Goal: Task Accomplishment & Management: Manage account settings

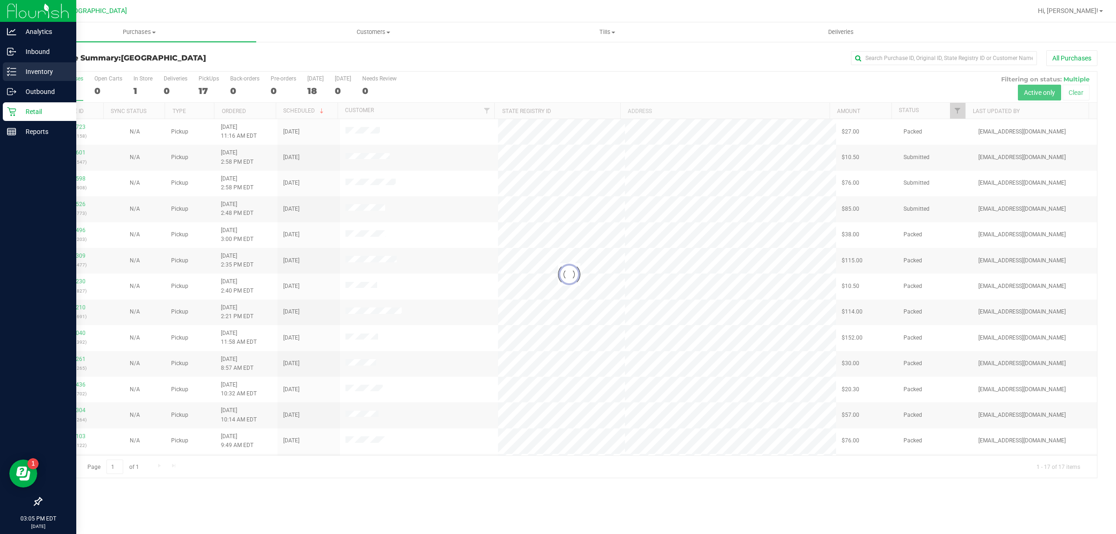
click at [43, 71] on p "Inventory" at bounding box center [44, 71] width 56 height 11
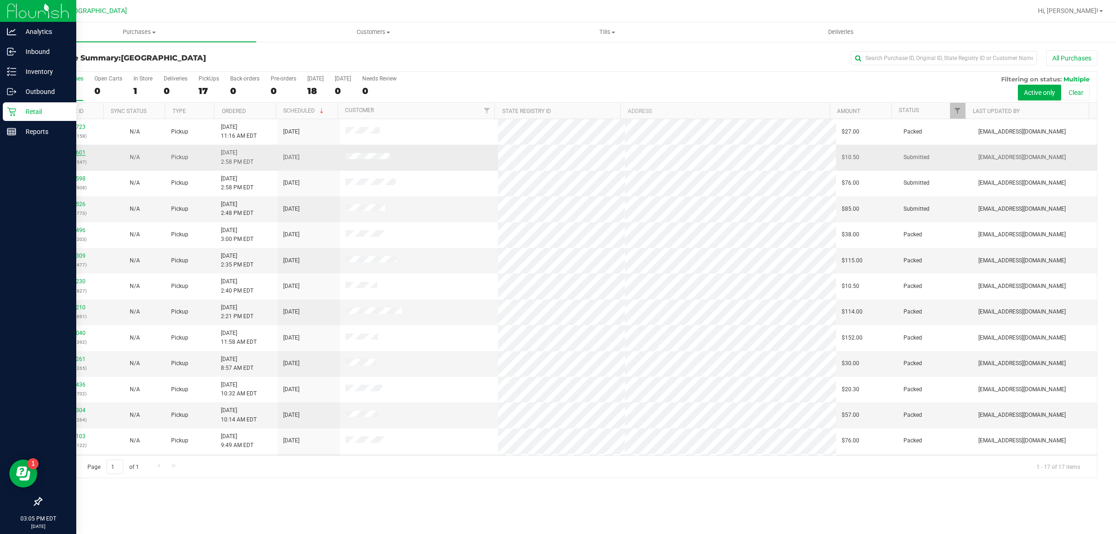
click at [66, 154] on link "12025601" at bounding box center [73, 152] width 26 height 7
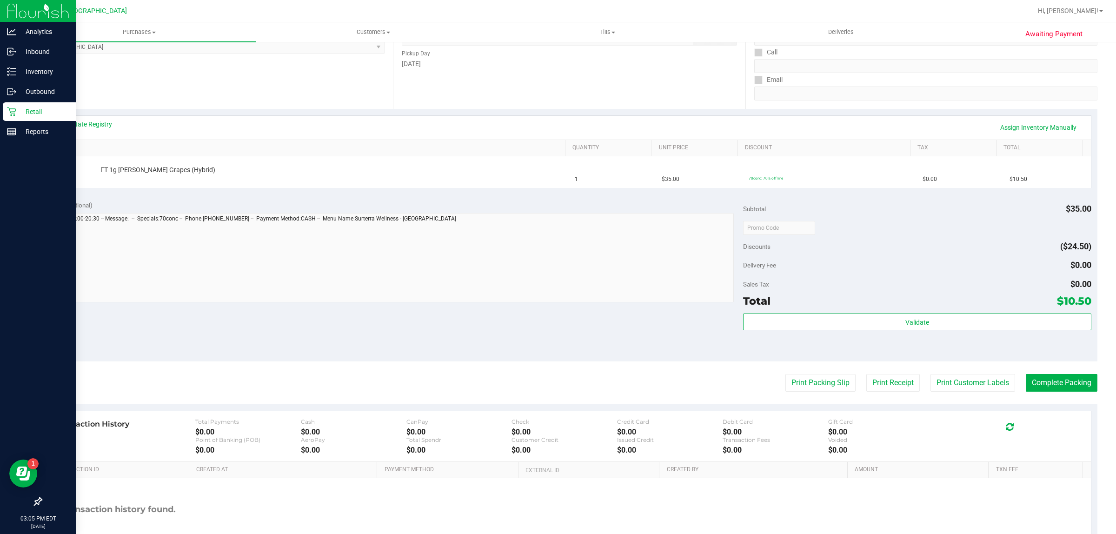
scroll to position [87, 0]
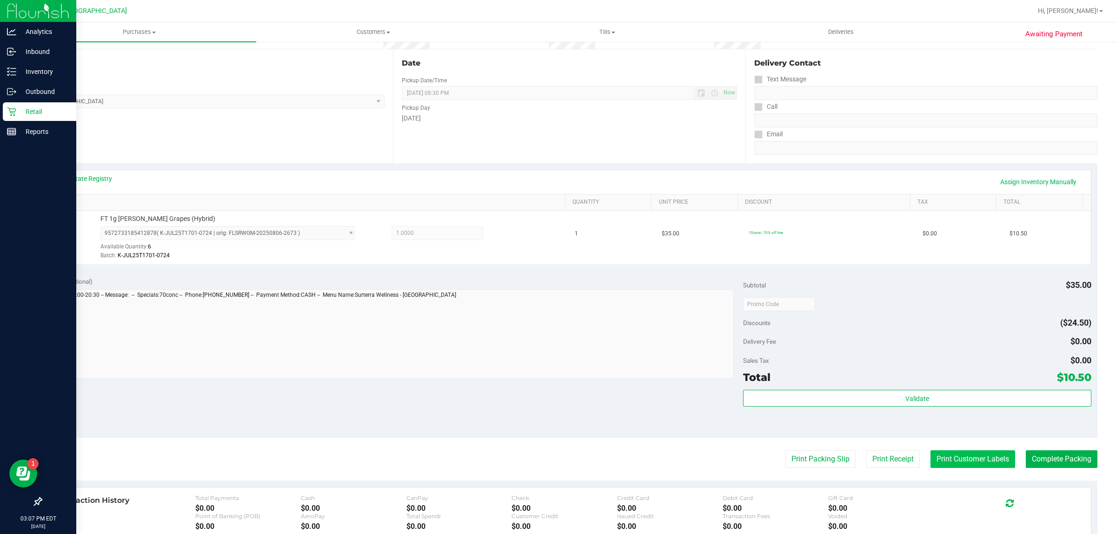
click at [940, 457] on button "Print Customer Labels" at bounding box center [972, 459] width 85 height 18
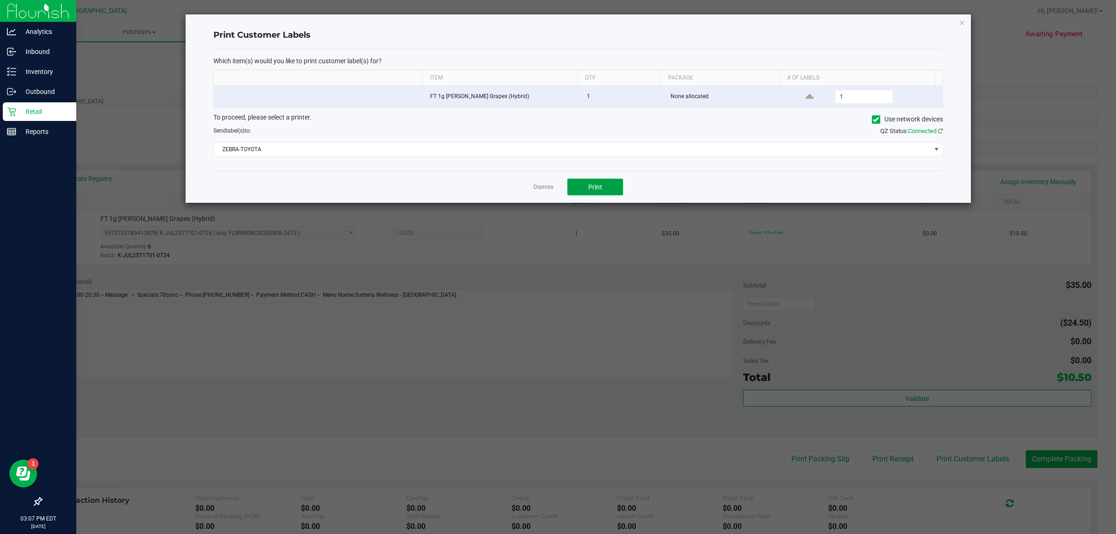
click at [612, 182] on button "Print" at bounding box center [595, 187] width 56 height 17
click at [538, 188] on link "Dismiss" at bounding box center [543, 187] width 20 height 8
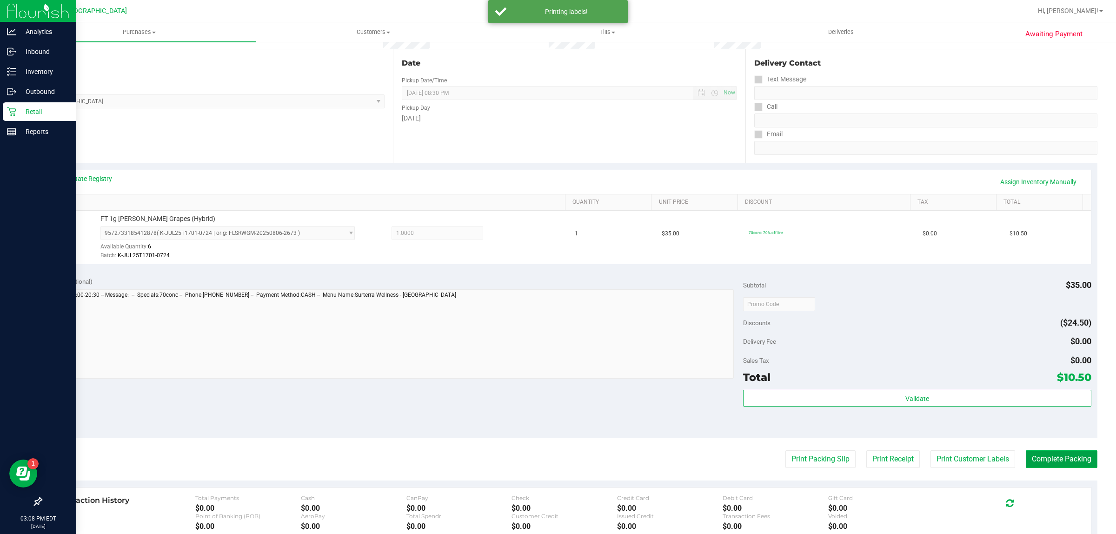
click at [1049, 454] on button "Complete Packing" at bounding box center [1062, 459] width 72 height 18
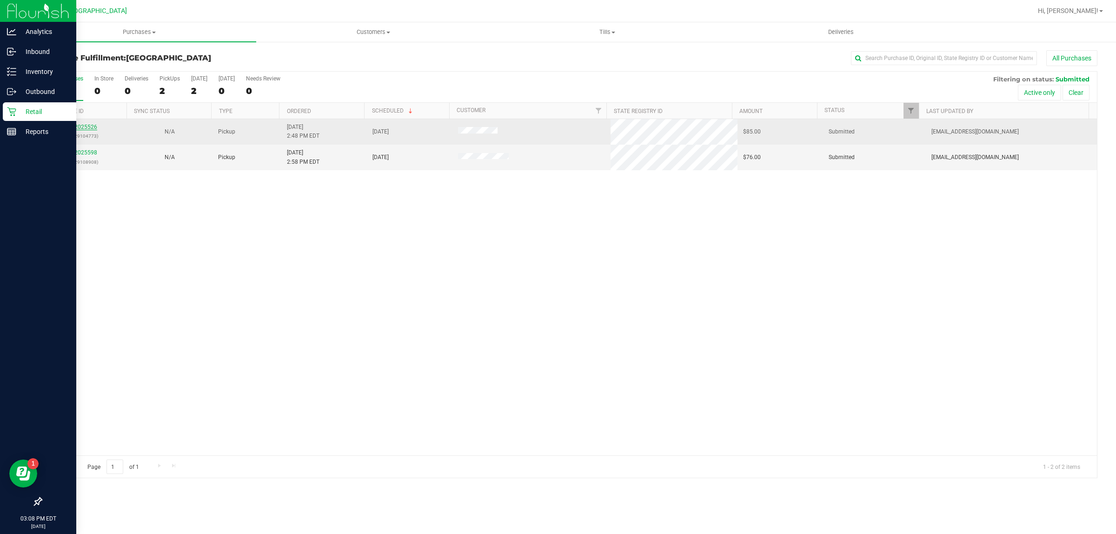
click at [87, 125] on link "12025526" at bounding box center [84, 127] width 26 height 7
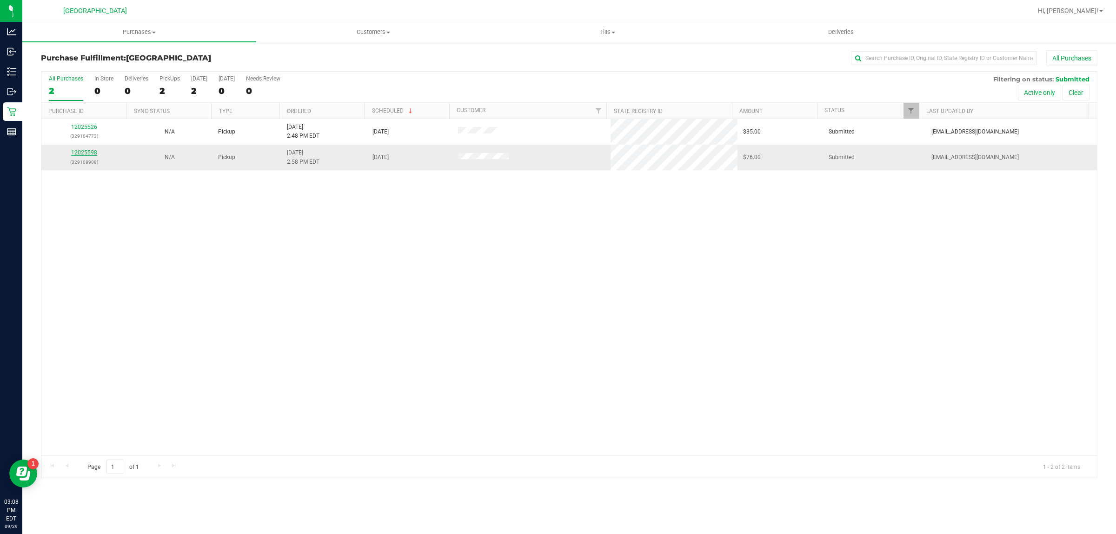
click at [82, 155] on link "12025598" at bounding box center [84, 152] width 26 height 7
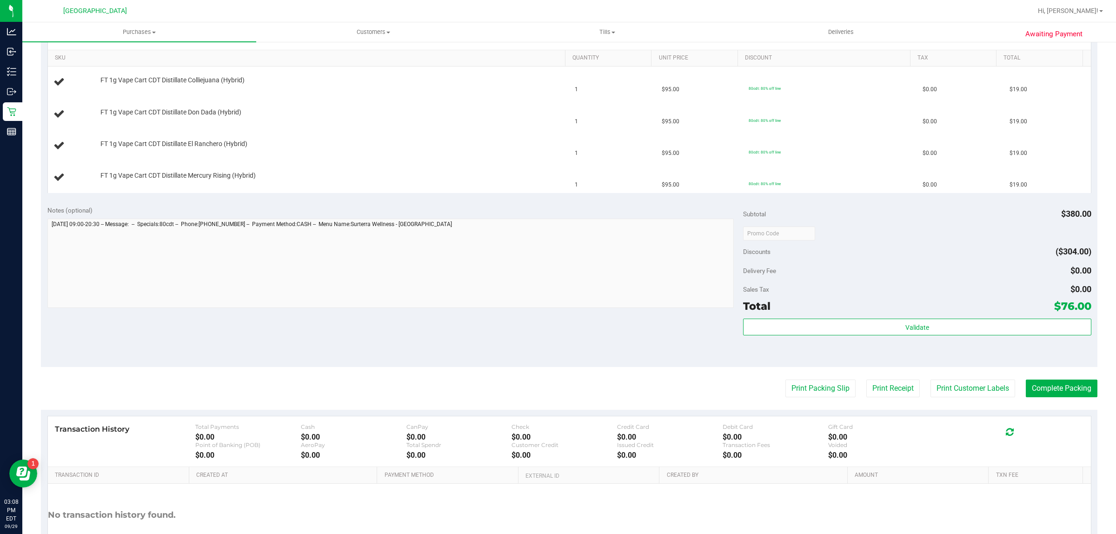
scroll to position [232, 0]
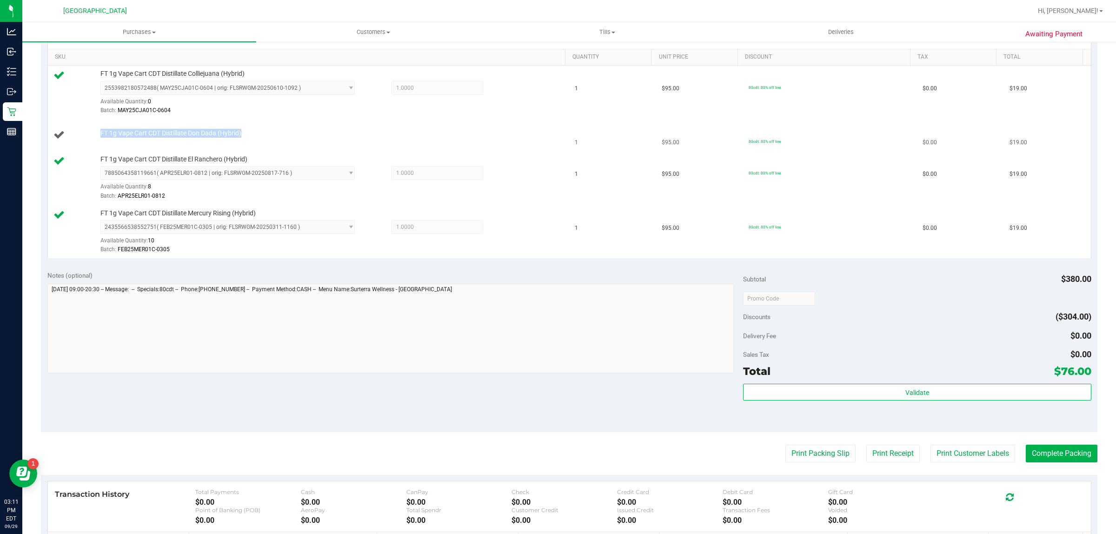
drag, startPoint x: 242, startPoint y: 135, endPoint x: 101, endPoint y: 134, distance: 141.4
click at [100, 134] on div "FT 1g Vape Cart CDT Distillate Don Dada (Hybrid)" at bounding box center [328, 133] width 464 height 9
copy span "FT 1g Vape Cart CDT Distillate Don Dada (Hybrid)"
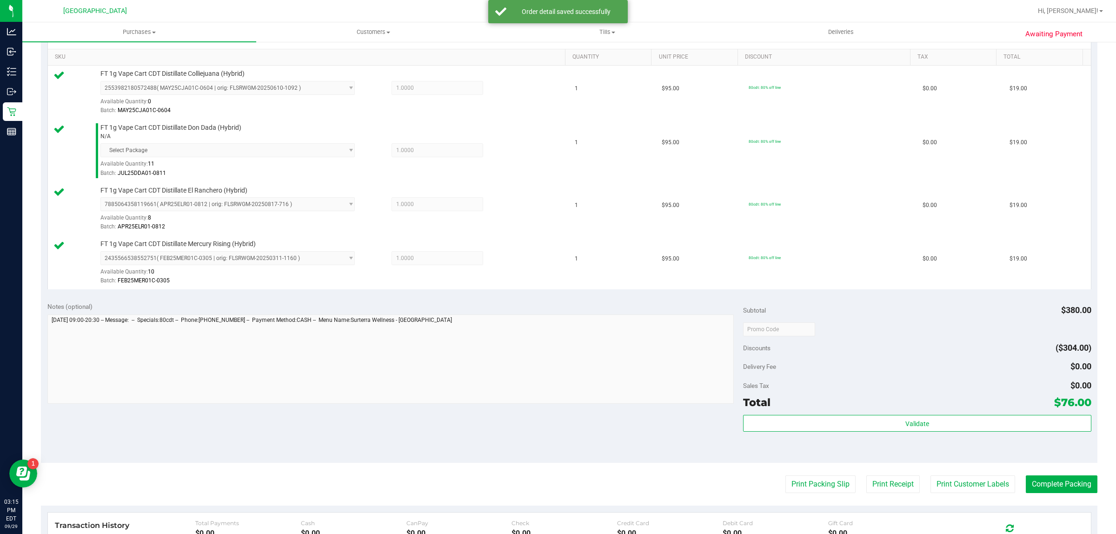
click at [897, 411] on div "Total $76.00" at bounding box center [917, 402] width 348 height 17
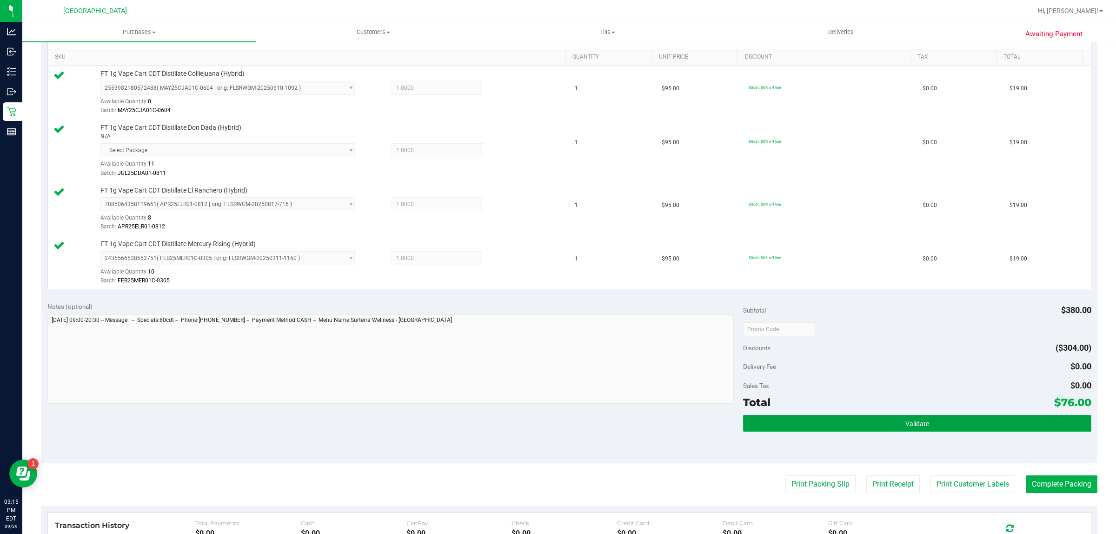
click at [905, 422] on span "Validate" at bounding box center [917, 423] width 24 height 7
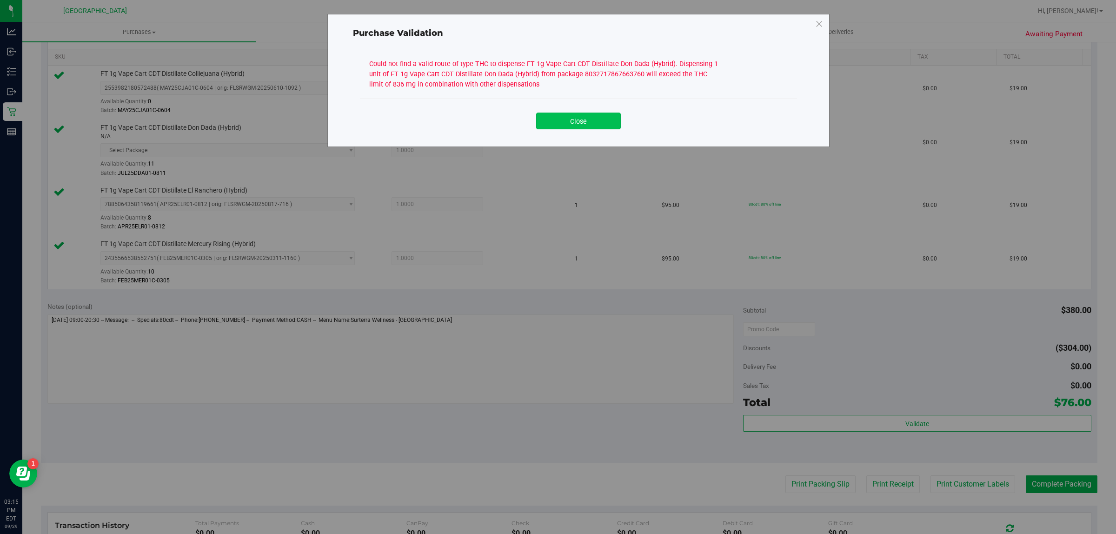
click at [578, 123] on button "Close" at bounding box center [578, 121] width 85 height 17
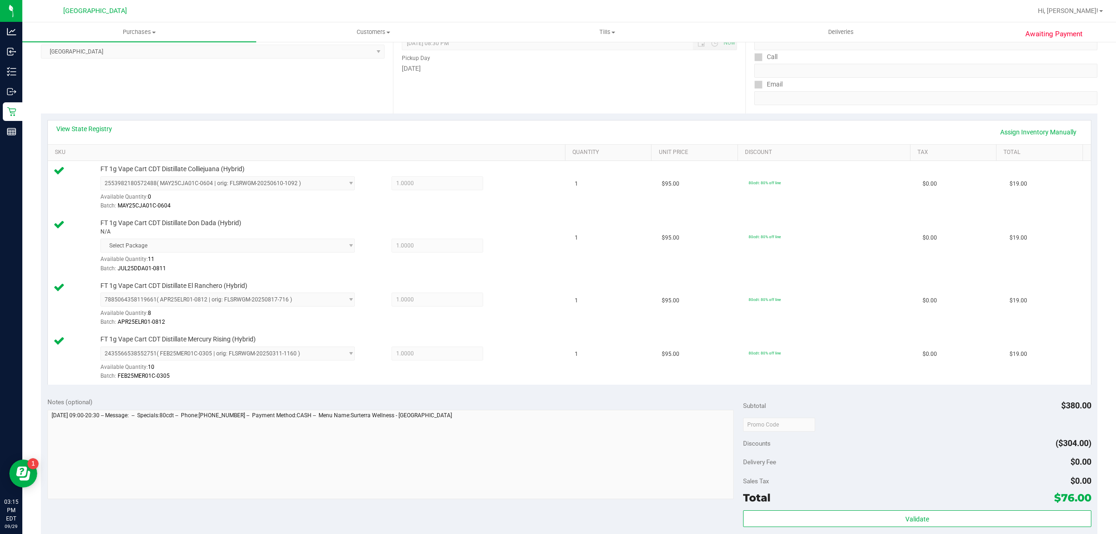
scroll to position [0, 0]
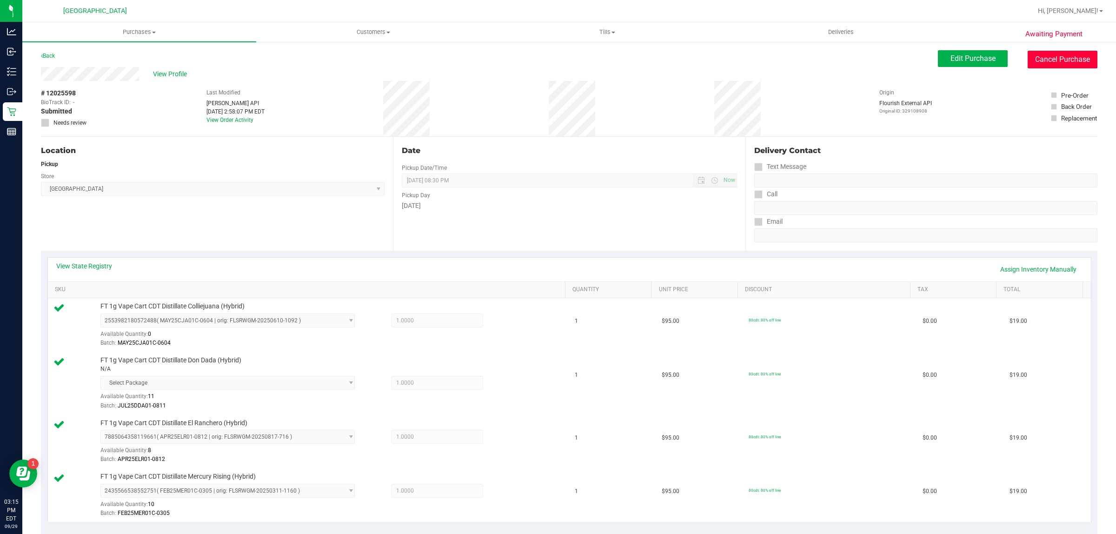
click at [1039, 59] on button "Cancel Purchase" at bounding box center [1063, 60] width 70 height 18
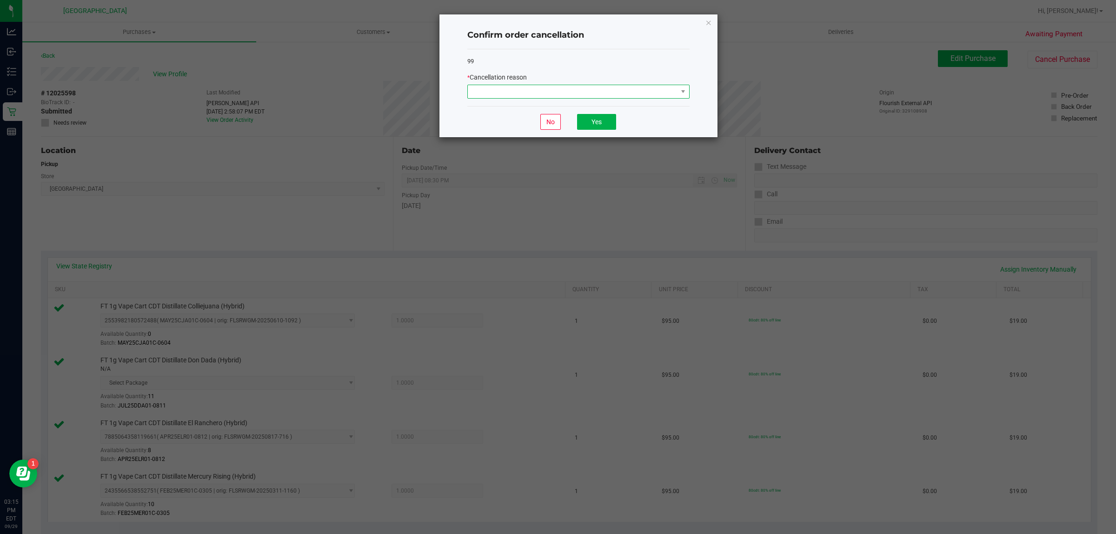
click at [670, 89] on span at bounding box center [573, 91] width 210 height 13
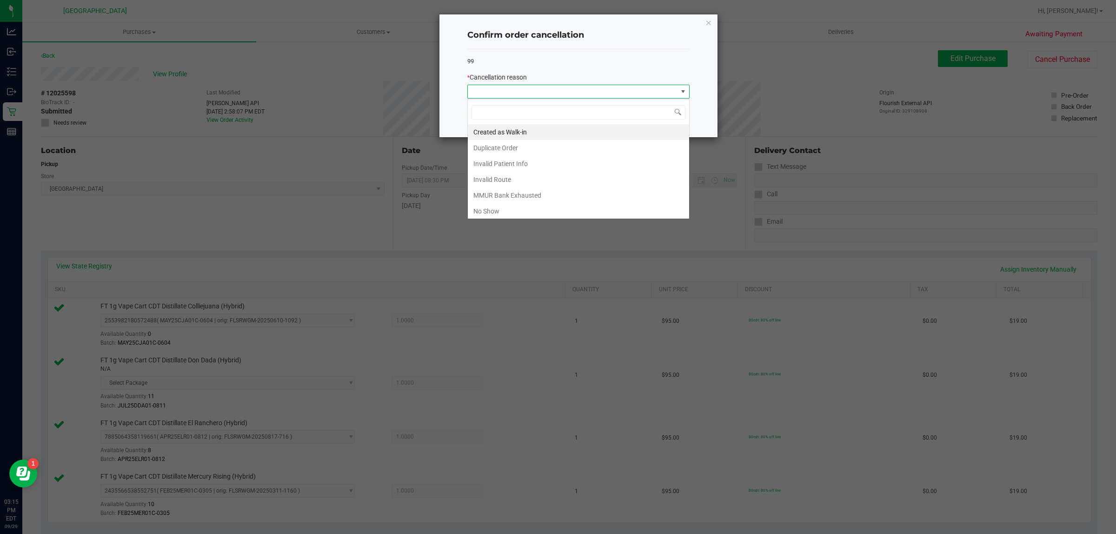
scroll to position [14, 222]
click at [670, 89] on span at bounding box center [573, 91] width 210 height 13
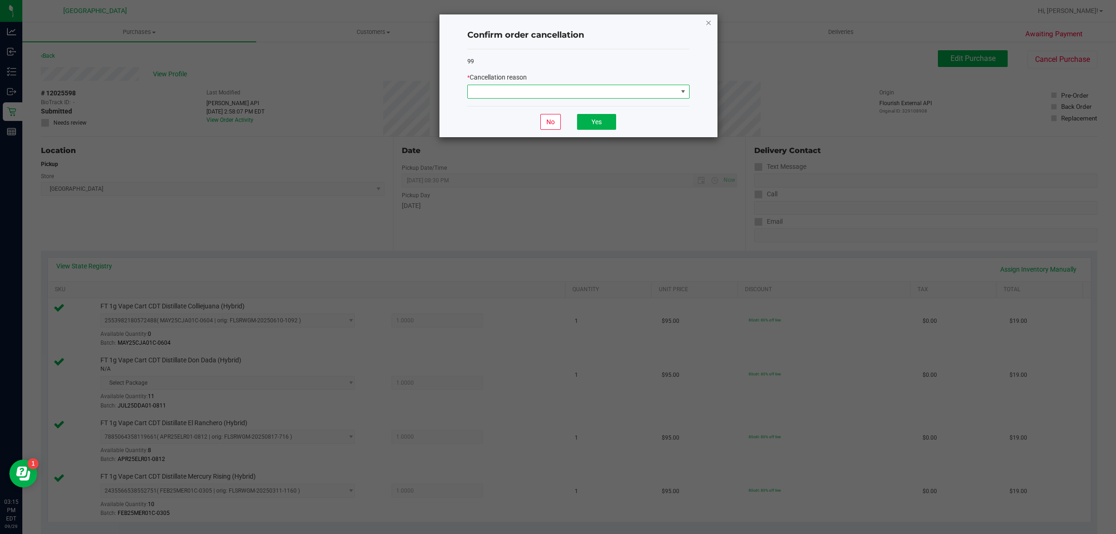
drag, startPoint x: 708, startPoint y: 12, endPoint x: 710, endPoint y: 16, distance: 5.2
click at [708, 13] on ngb-modal-window "Confirm order cancellation 99 * Cancellation reason No Yes" at bounding box center [561, 267] width 1123 height 534
click at [714, 23] on div "Confirm order cancellation 99 * Cancellation reason No Yes" at bounding box center [578, 75] width 278 height 123
click at [707, 23] on icon "Close" at bounding box center [708, 22] width 7 height 11
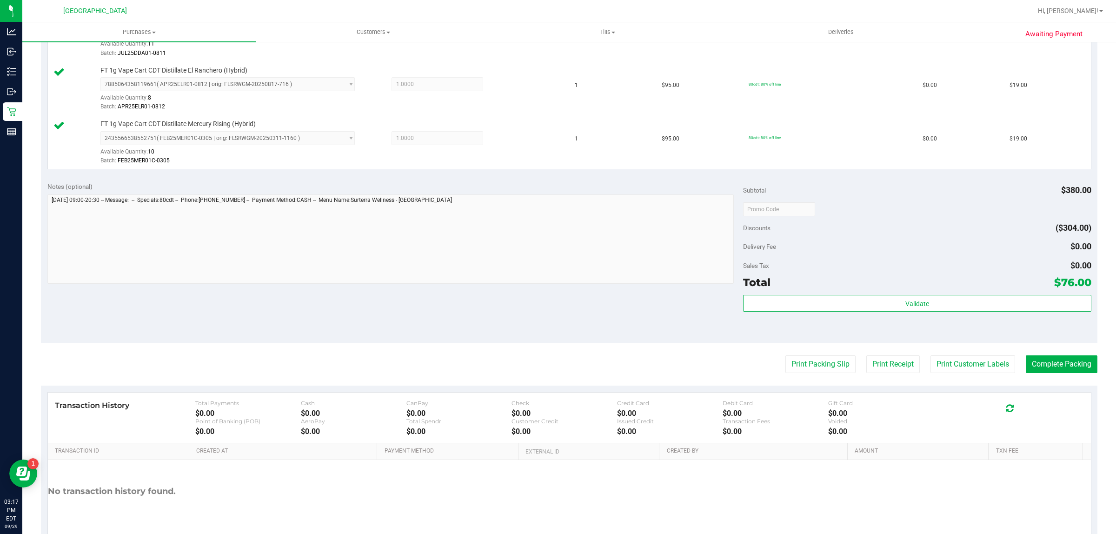
scroll to position [339, 0]
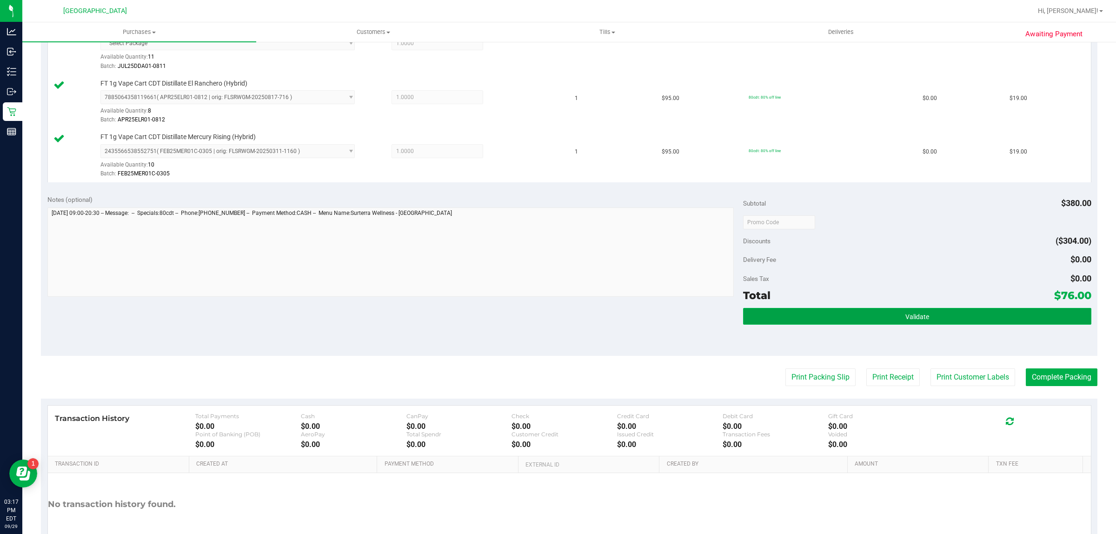
click at [784, 318] on button "Validate" at bounding box center [917, 316] width 348 height 17
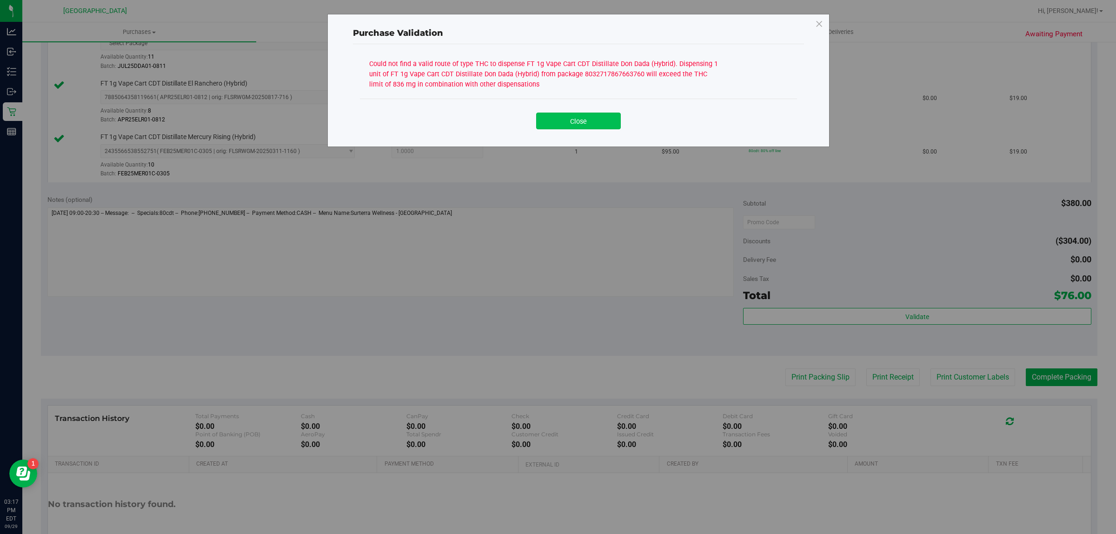
click at [568, 125] on button "Close" at bounding box center [578, 121] width 85 height 17
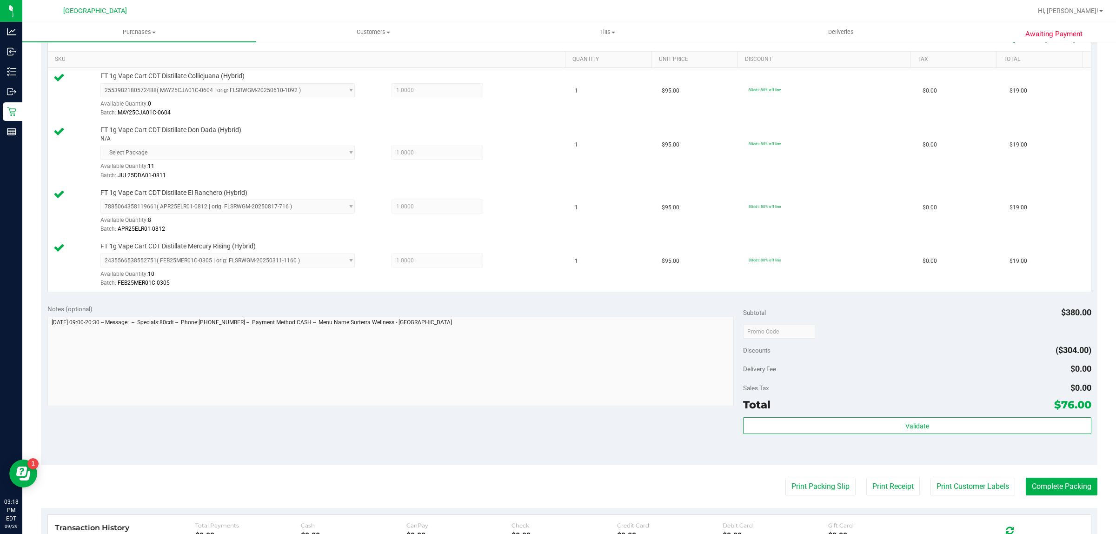
scroll to position [397, 0]
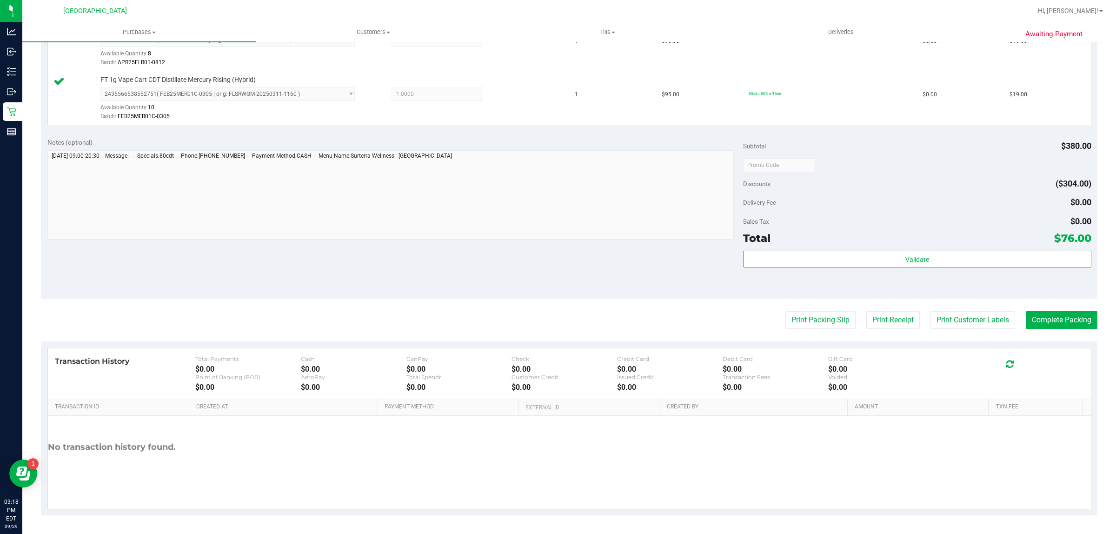
click at [170, 259] on div "Notes (optional) Subtotal $380.00 Discounts ($304.00) Delivery Fee $0.00 Sales …" at bounding box center [569, 214] width 1056 height 167
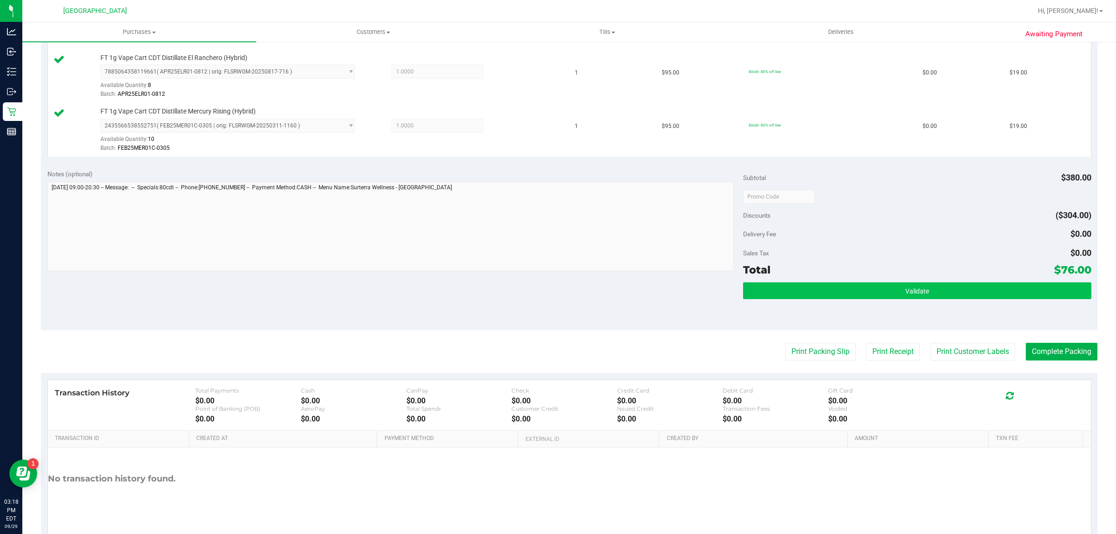
scroll to position [339, 0]
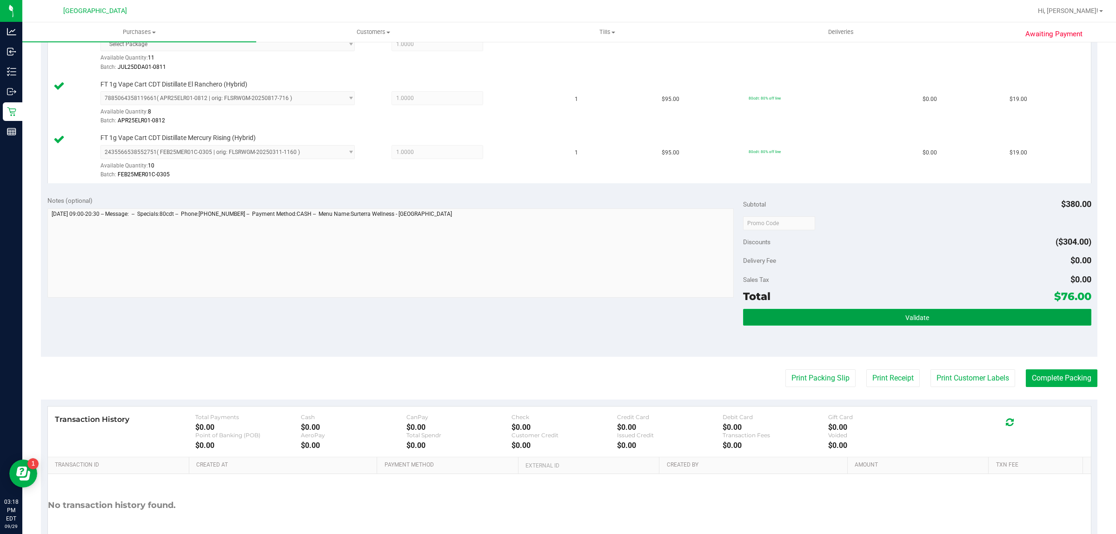
click at [950, 325] on button "Validate" at bounding box center [917, 317] width 348 height 17
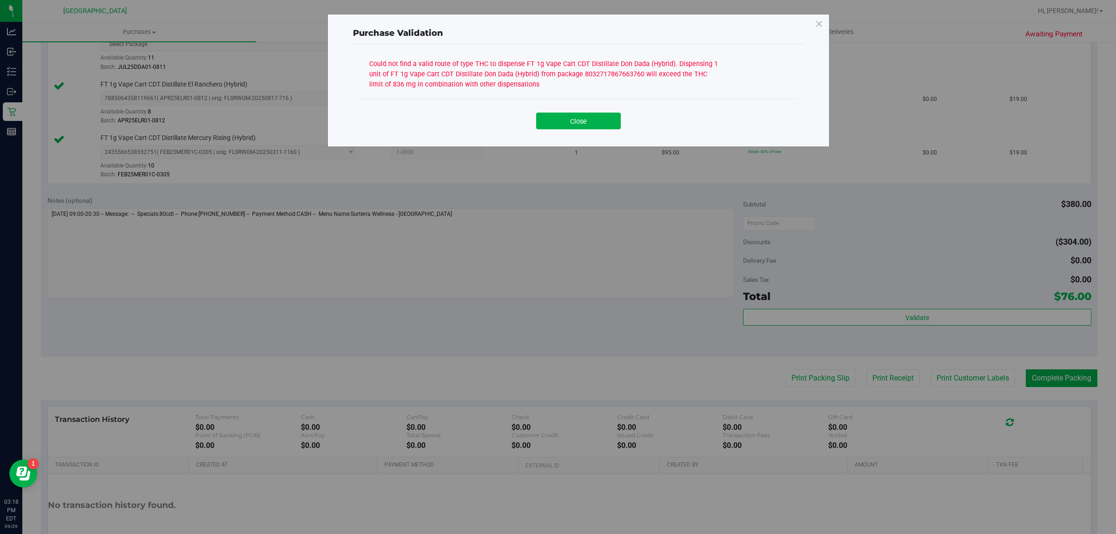
click at [593, 129] on div "Close" at bounding box center [578, 118] width 437 height 38
drag, startPoint x: 552, startPoint y: 140, endPoint x: 558, endPoint y: 130, distance: 11.2
click at [554, 139] on div "Purchase Validation Could not find a valid route of type THC to dispense FT 1g …" at bounding box center [578, 80] width 502 height 133
click at [562, 121] on button "Close" at bounding box center [578, 121] width 85 height 17
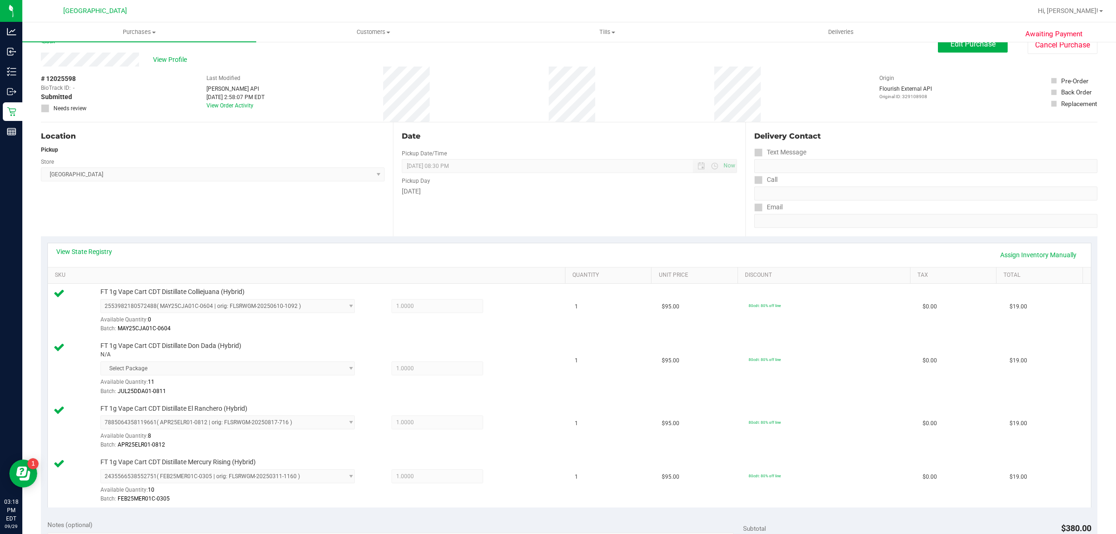
scroll to position [0, 0]
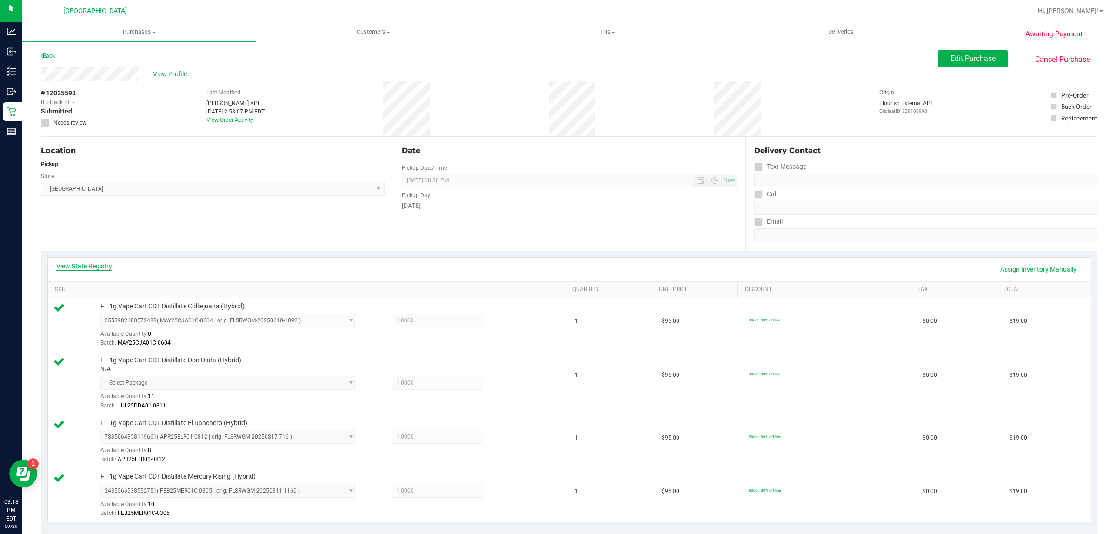
click at [94, 266] on link "View State Registry" at bounding box center [84, 265] width 56 height 9
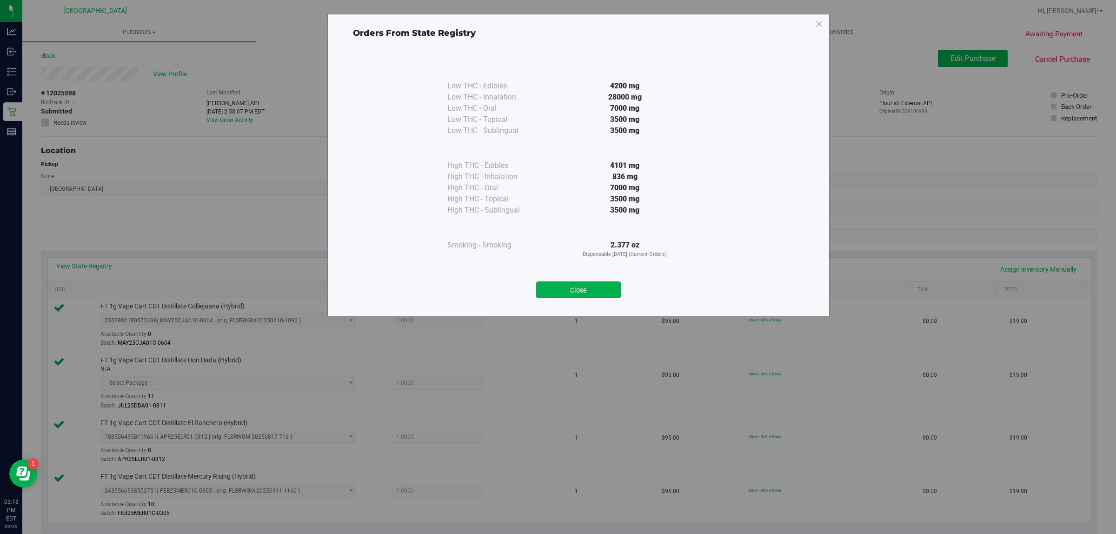
click at [640, 175] on div "836 mg" at bounding box center [624, 176] width 169 height 11
click at [603, 291] on button "Close" at bounding box center [578, 289] width 85 height 17
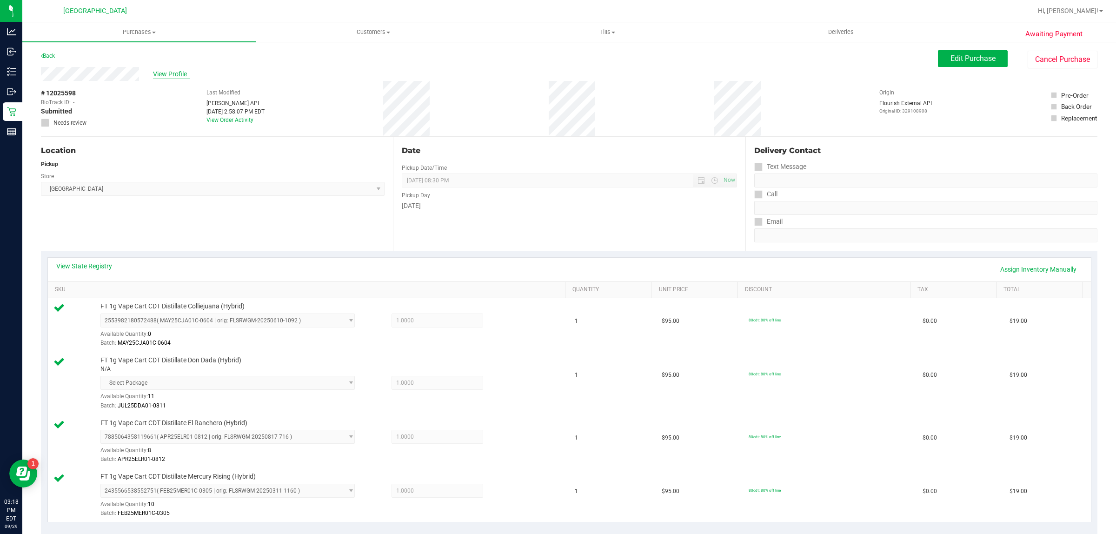
click at [164, 72] on span "View Profile" at bounding box center [171, 74] width 37 height 10
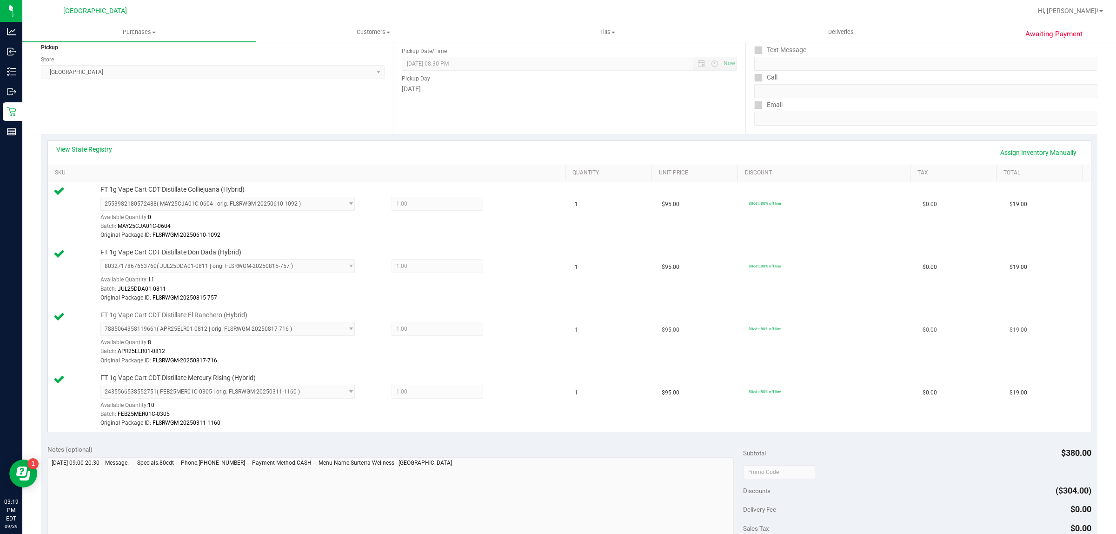
scroll to position [116, 0]
drag, startPoint x: 103, startPoint y: 148, endPoint x: 90, endPoint y: 147, distance: 13.5
click at [90, 147] on link "View State Registry" at bounding box center [84, 149] width 56 height 9
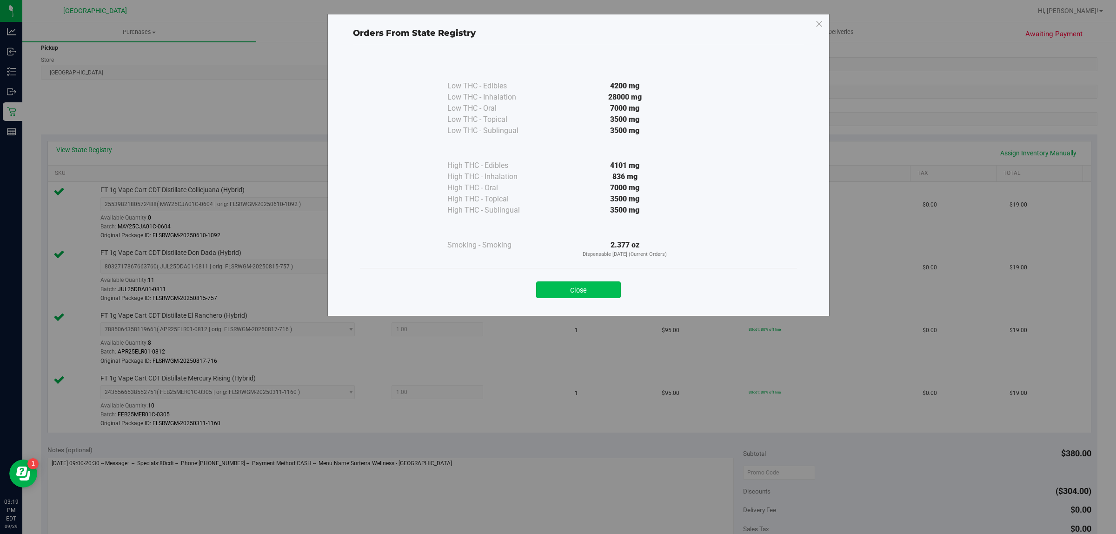
click at [593, 290] on button "Close" at bounding box center [578, 289] width 85 height 17
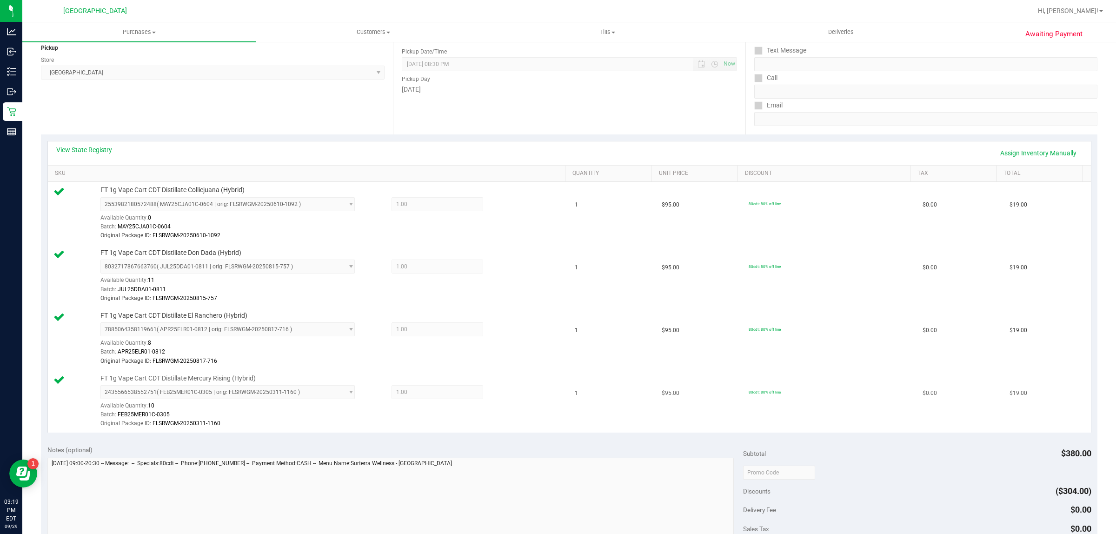
click at [571, 396] on td "1" at bounding box center [612, 401] width 87 height 62
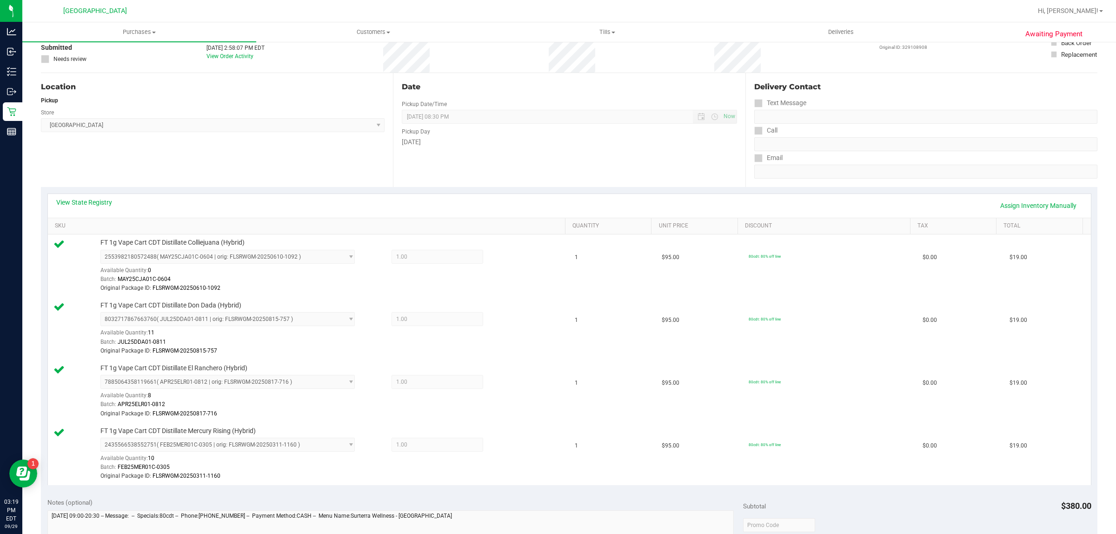
scroll to position [0, 0]
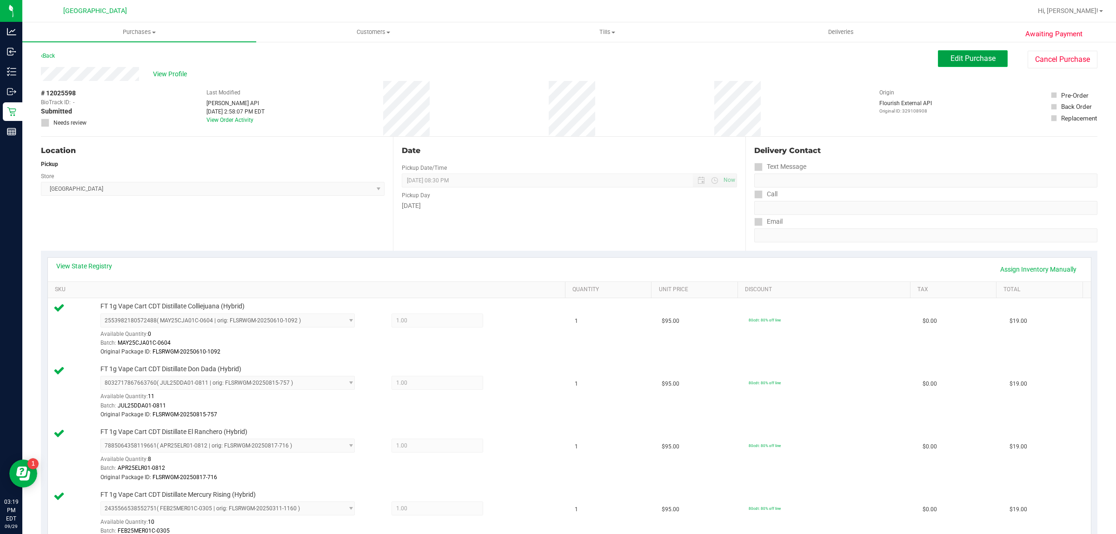
click at [975, 62] on span "Edit Purchase" at bounding box center [972, 58] width 45 height 9
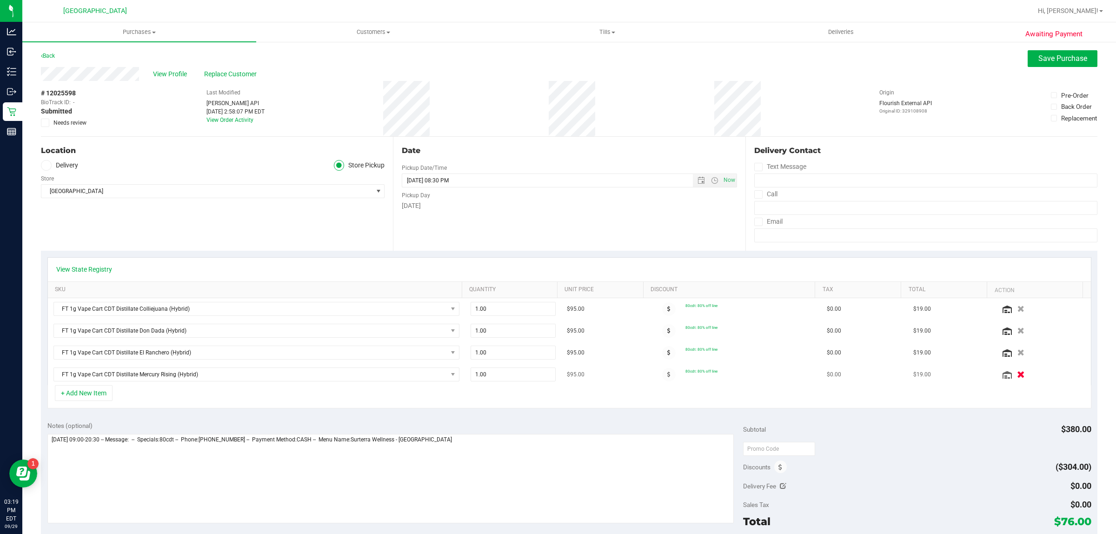
click at [1017, 374] on icon "button" at bounding box center [1021, 374] width 8 height 7
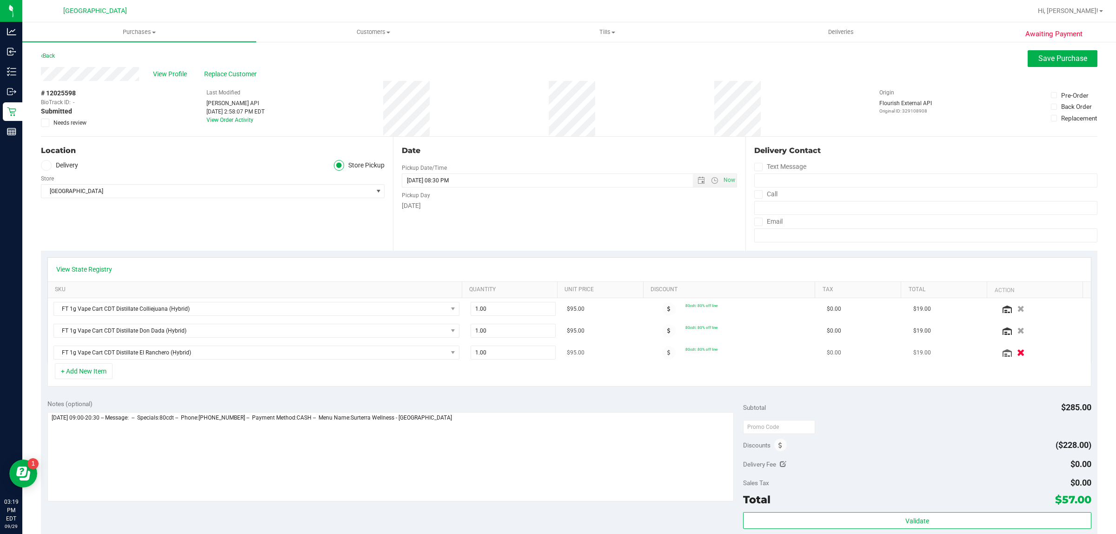
click at [1017, 354] on icon "button" at bounding box center [1021, 352] width 8 height 7
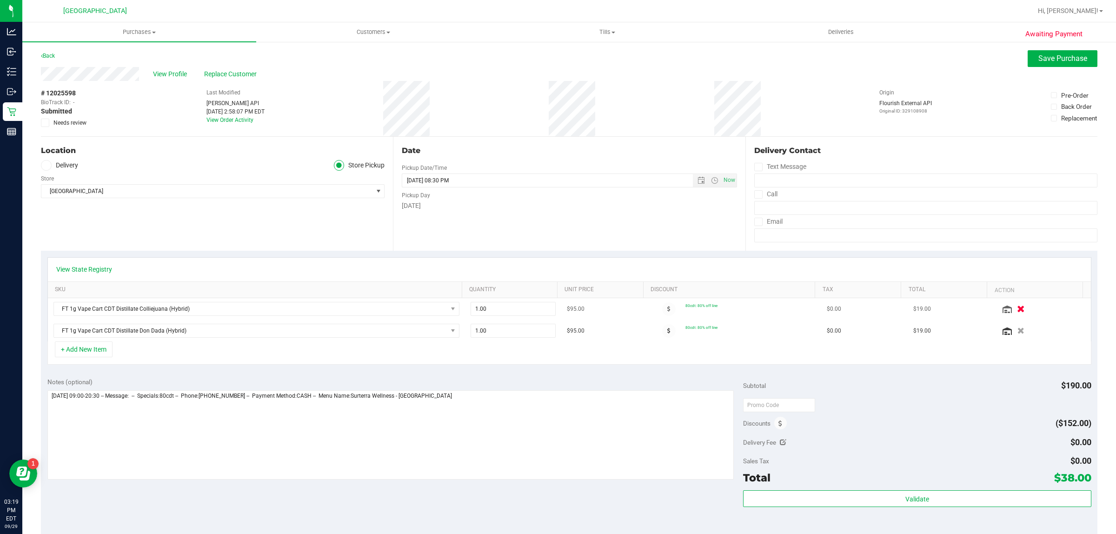
click at [1017, 312] on icon "button" at bounding box center [1021, 308] width 8 height 7
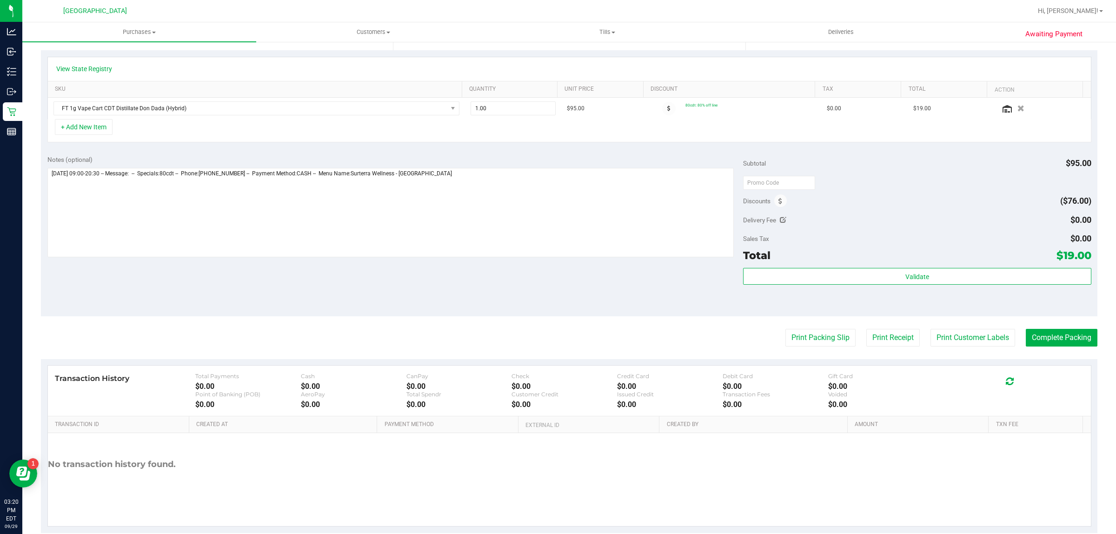
scroll to position [218, 0]
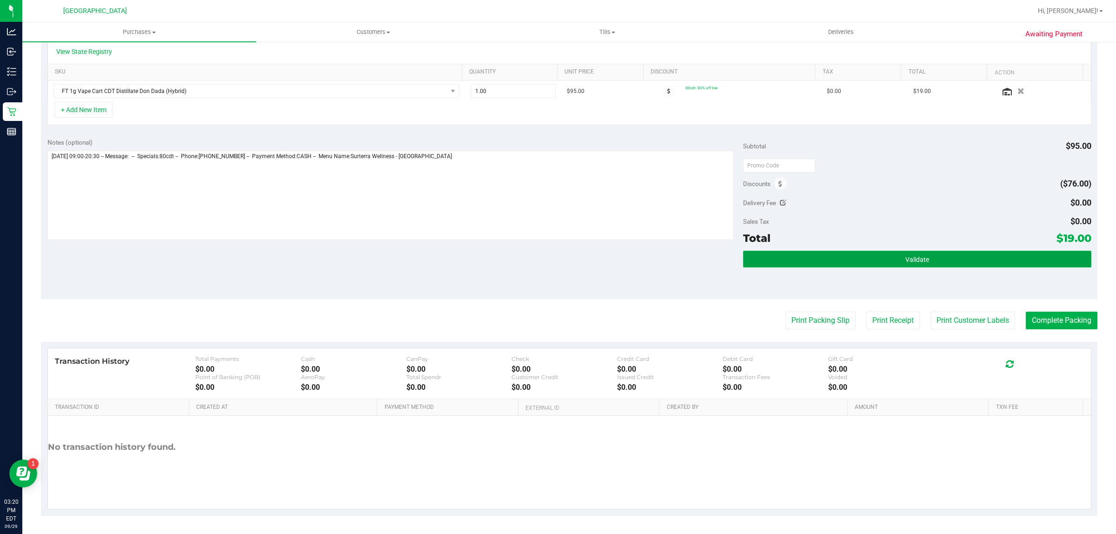
click at [861, 267] on button "Validate" at bounding box center [917, 259] width 348 height 17
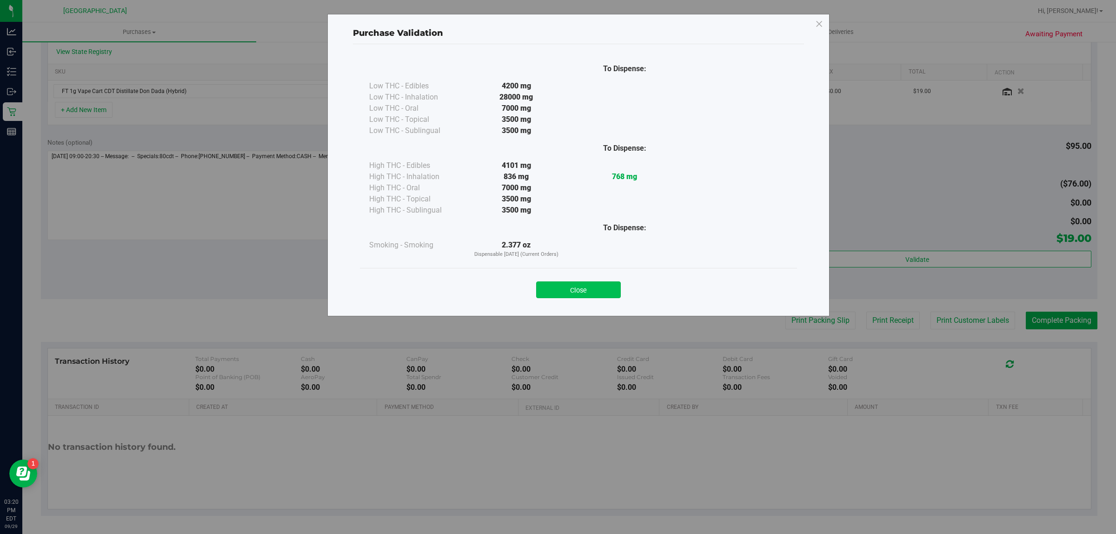
click at [590, 286] on button "Close" at bounding box center [578, 289] width 85 height 17
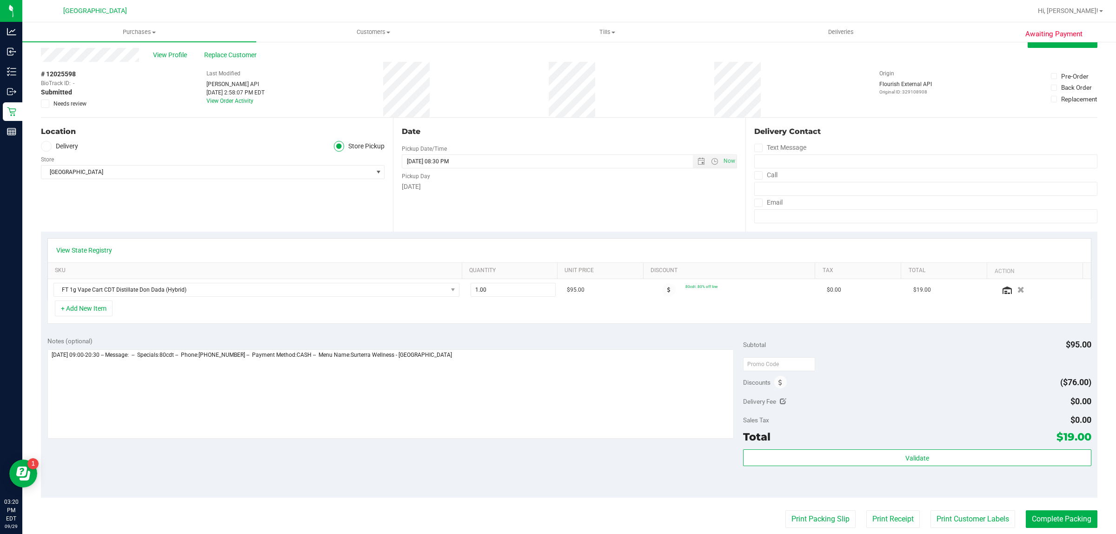
scroll to position [0, 0]
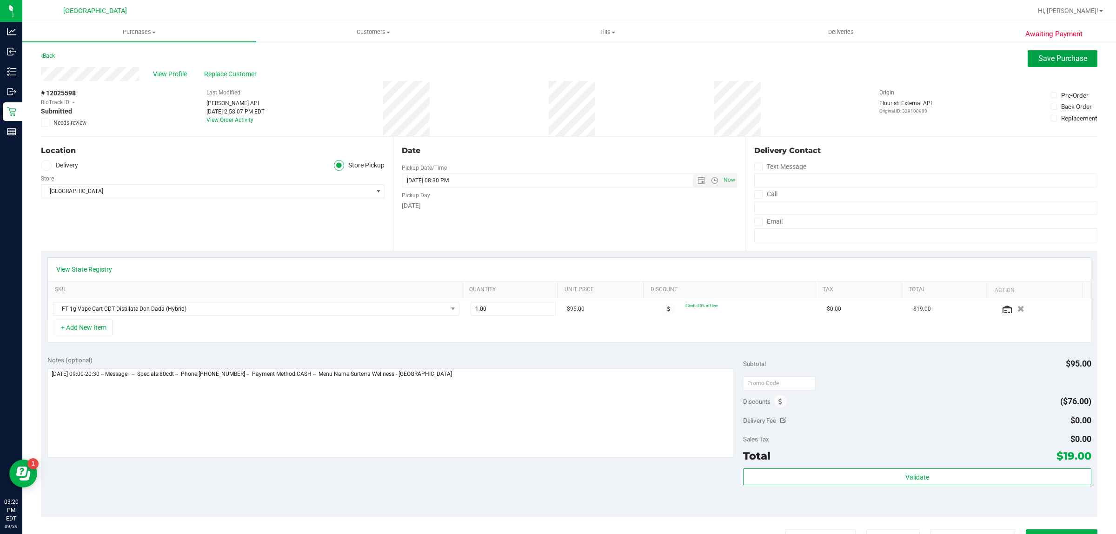
click at [1043, 62] on span "Save Purchase" at bounding box center [1062, 58] width 49 height 9
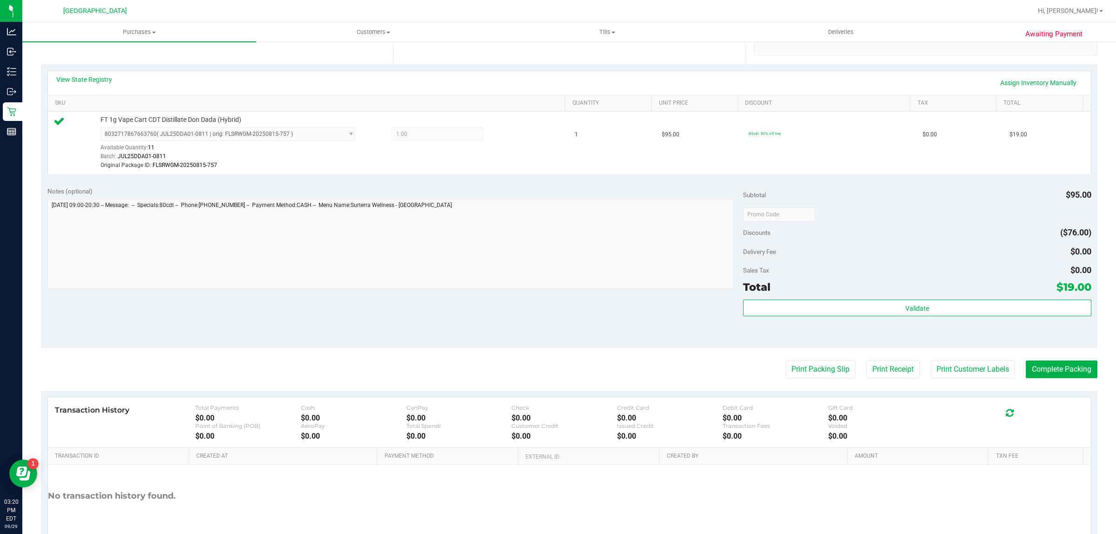
scroll to position [235, 0]
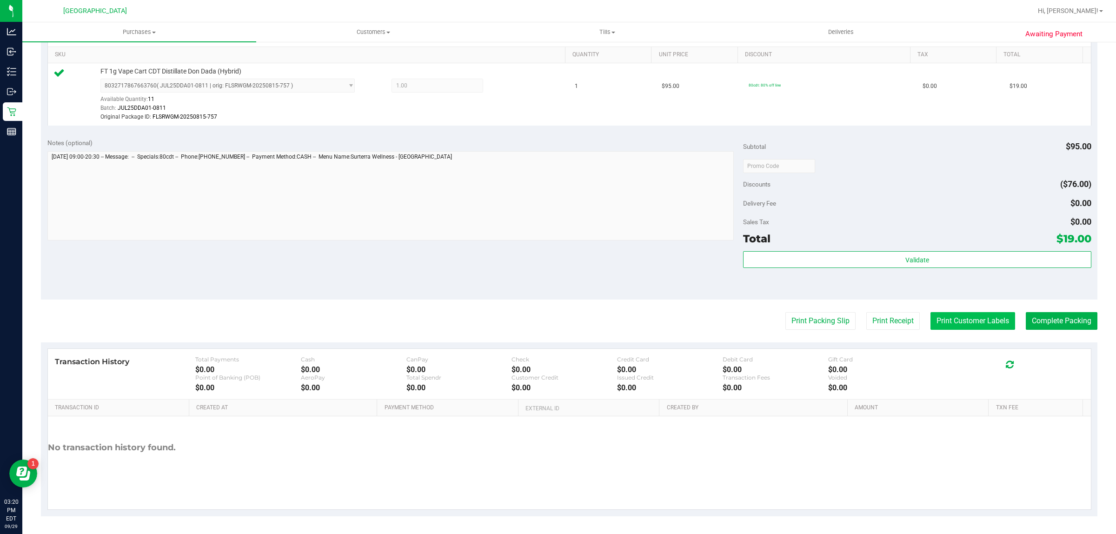
click at [940, 321] on button "Print Customer Labels" at bounding box center [972, 321] width 85 height 18
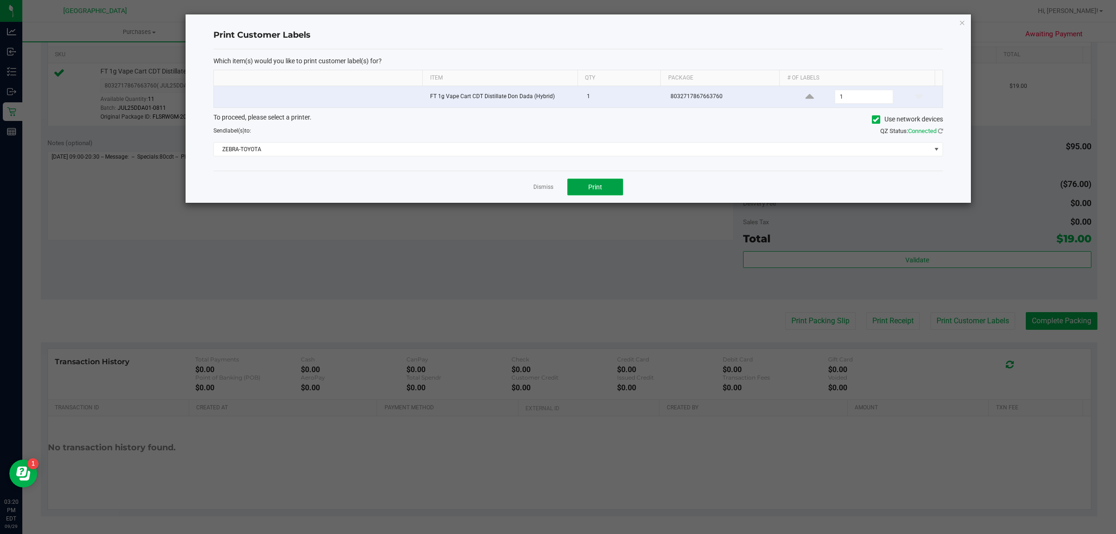
click at [608, 193] on button "Print" at bounding box center [595, 187] width 56 height 17
click at [538, 189] on link "Dismiss" at bounding box center [543, 187] width 20 height 8
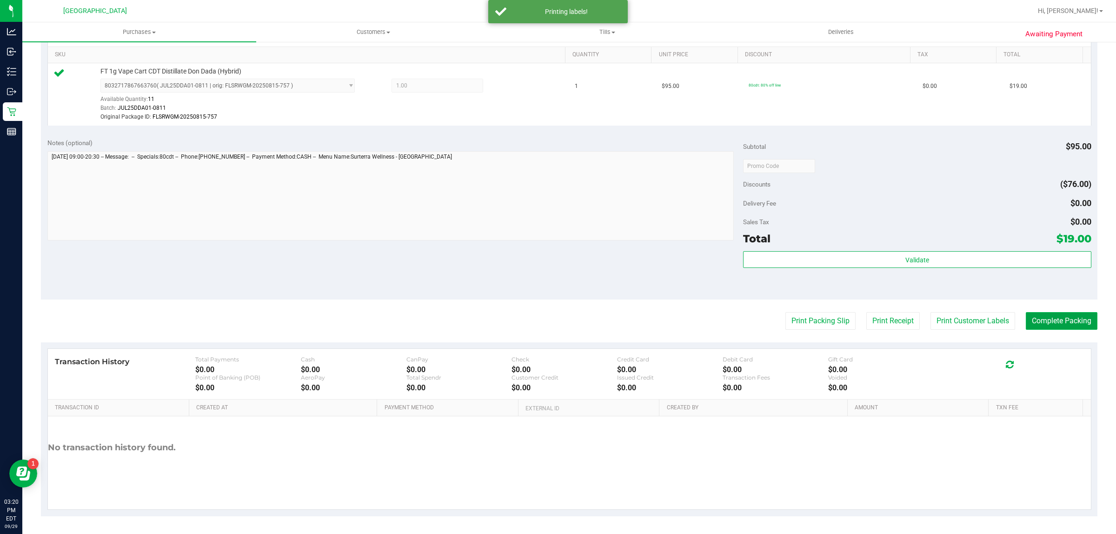
click at [1063, 321] on button "Complete Packing" at bounding box center [1062, 321] width 72 height 18
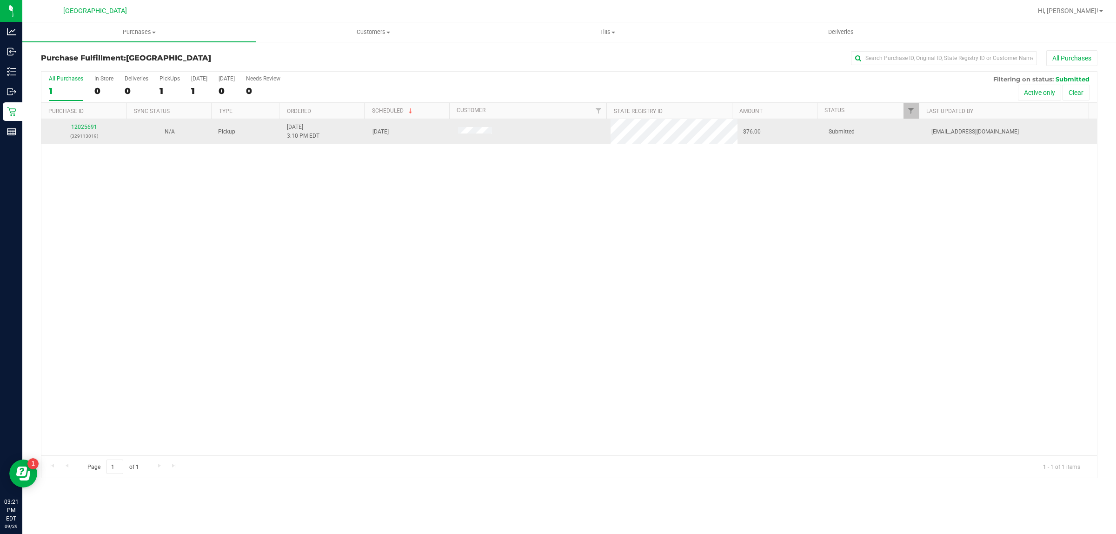
click at [85, 133] on p "(329113019)" at bounding box center [84, 136] width 74 height 9
click at [85, 129] on link "12025691" at bounding box center [84, 127] width 26 height 7
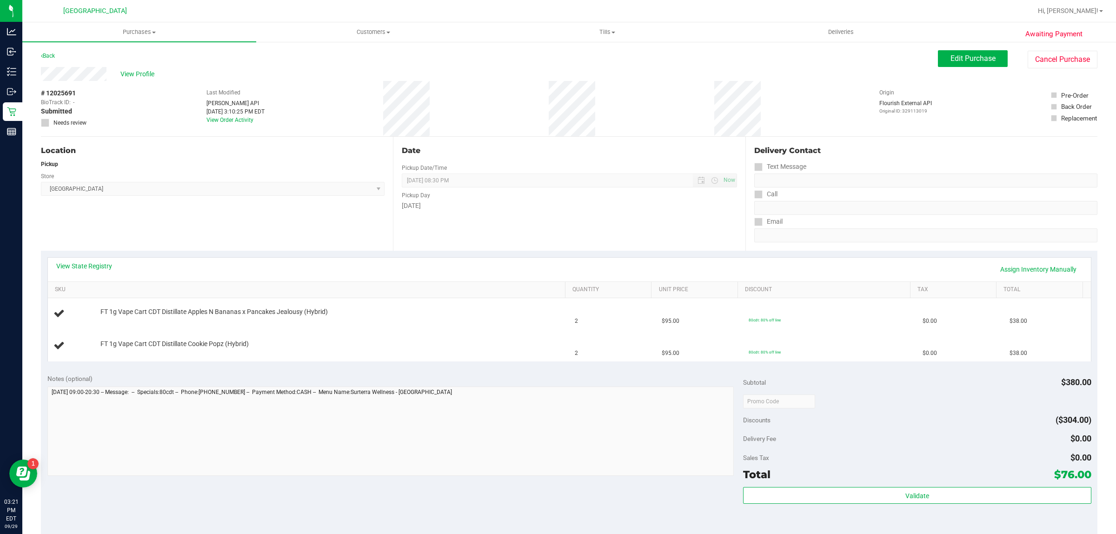
click at [91, 272] on div "View State Registry Assign Inventory Manually" at bounding box center [569, 269] width 1026 height 16
click at [92, 267] on link "View State Registry" at bounding box center [84, 265] width 56 height 9
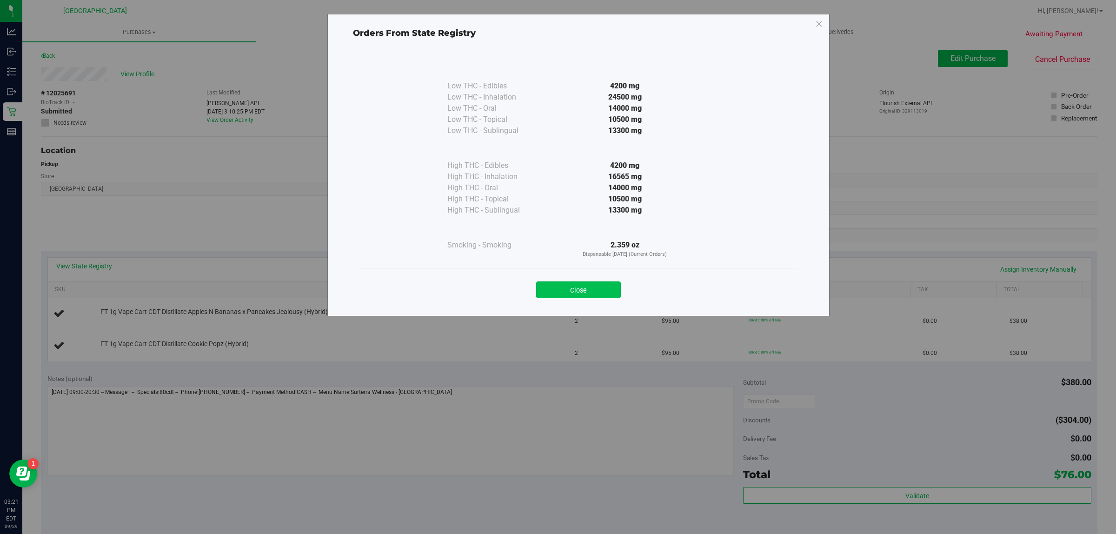
click at [579, 297] on button "Close" at bounding box center [578, 289] width 85 height 17
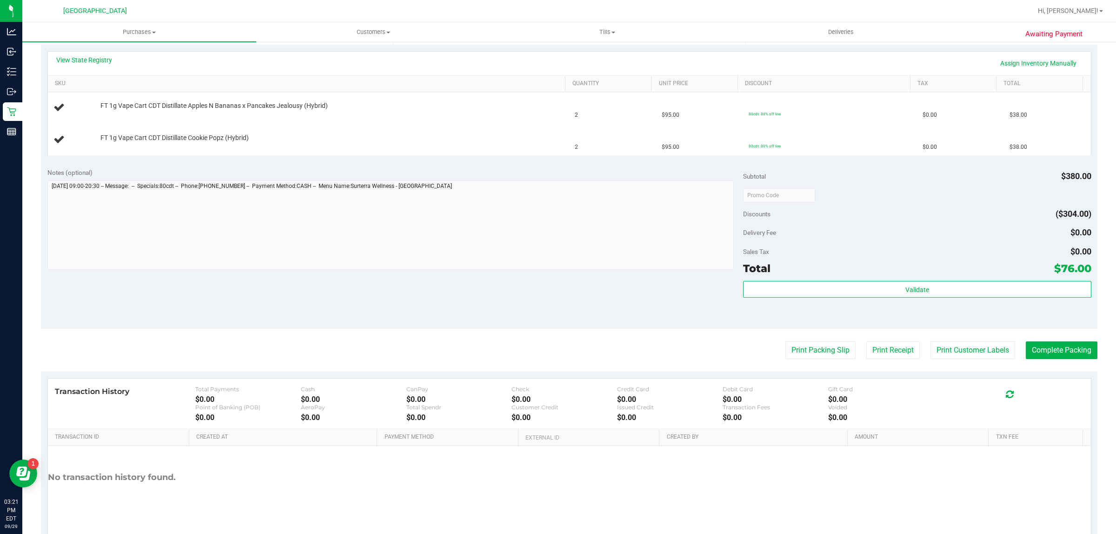
scroll to position [235, 0]
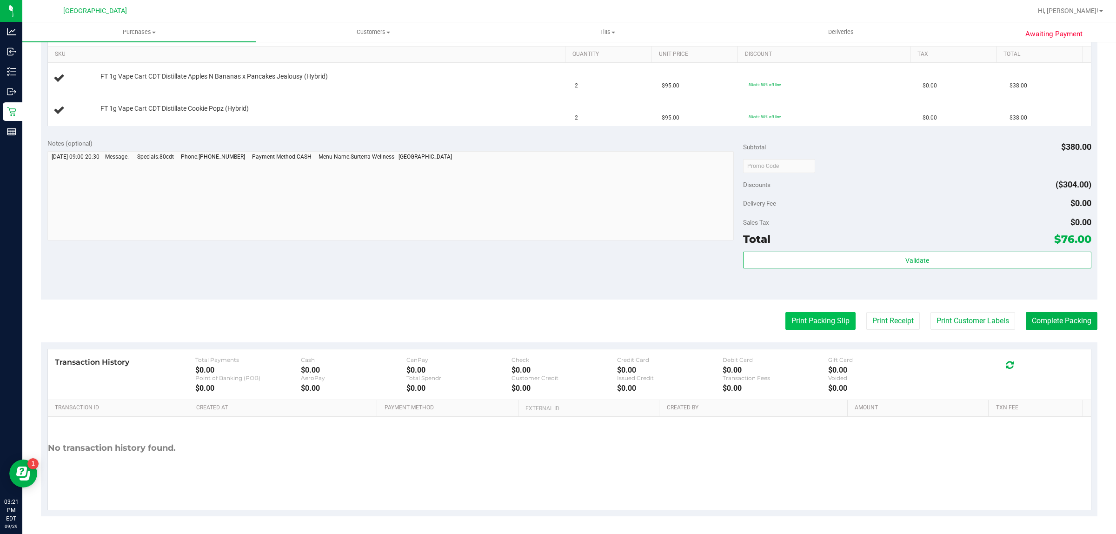
click at [805, 322] on button "Print Packing Slip" at bounding box center [820, 321] width 70 height 18
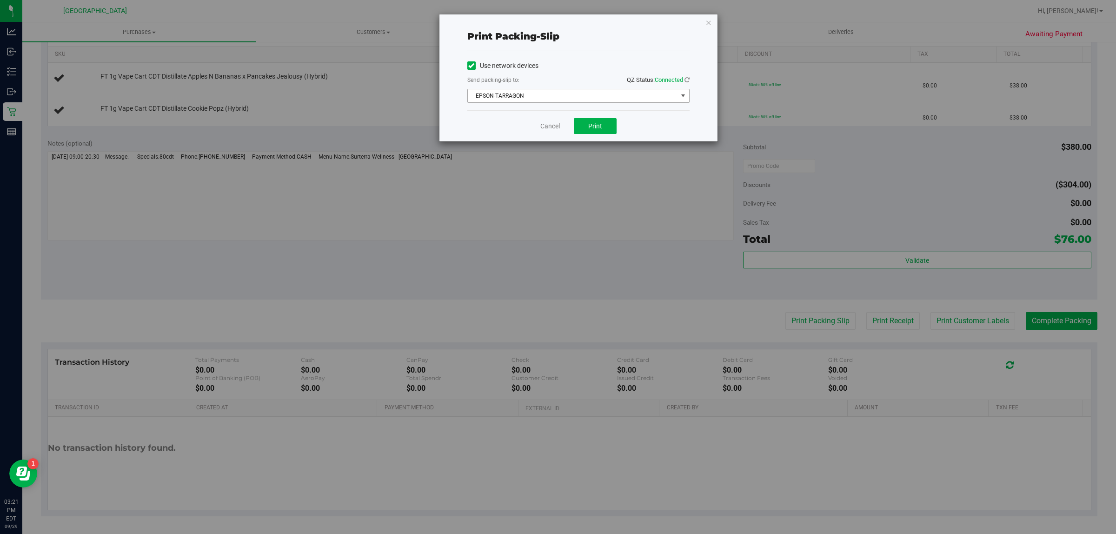
click at [604, 99] on span "EPSON-TARRAGON" at bounding box center [573, 95] width 210 height 13
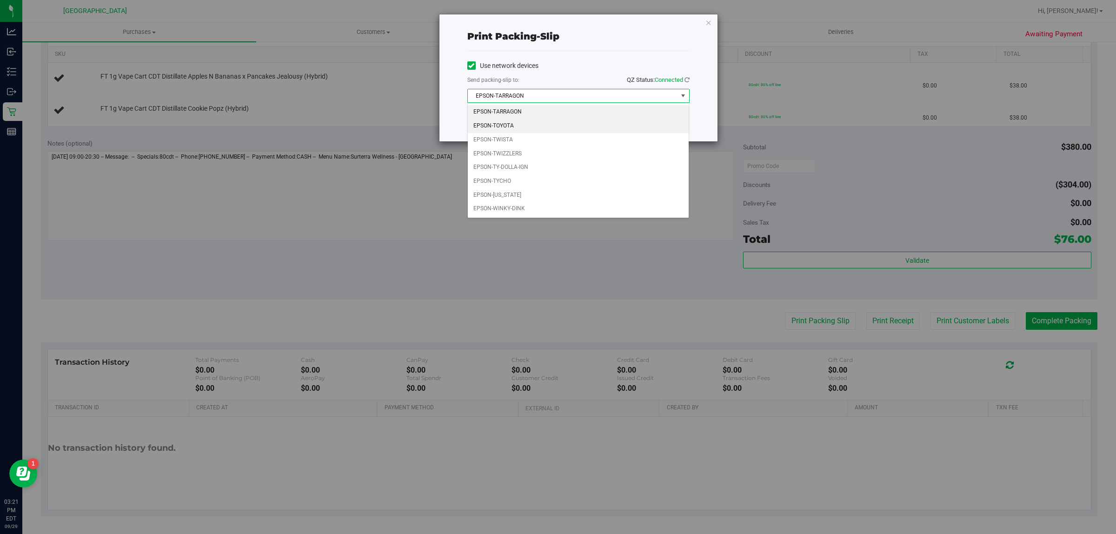
click at [568, 125] on li "EPSON-TOYOTA" at bounding box center [578, 126] width 221 height 14
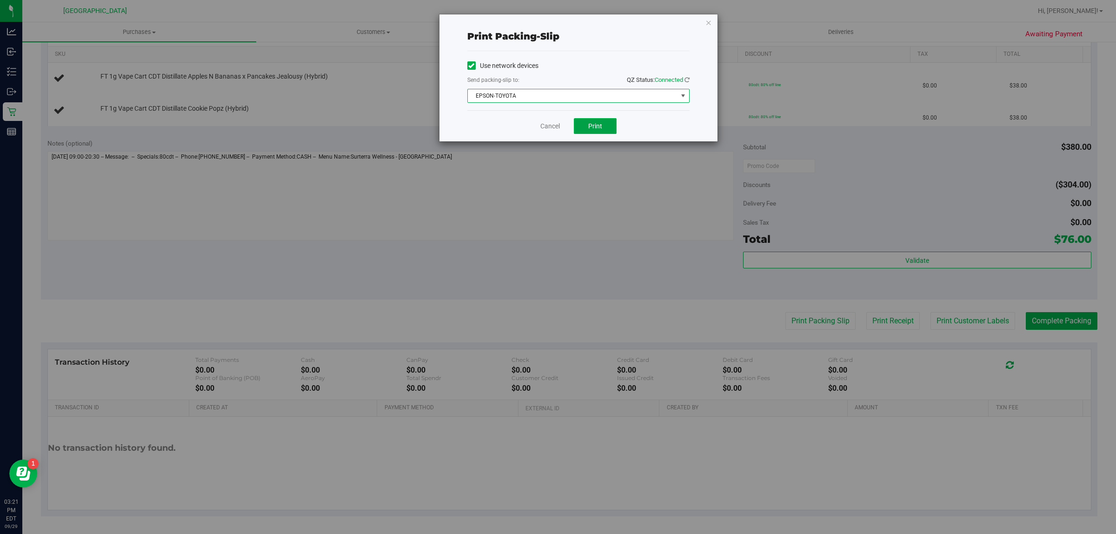
click at [596, 131] on button "Print" at bounding box center [595, 126] width 43 height 16
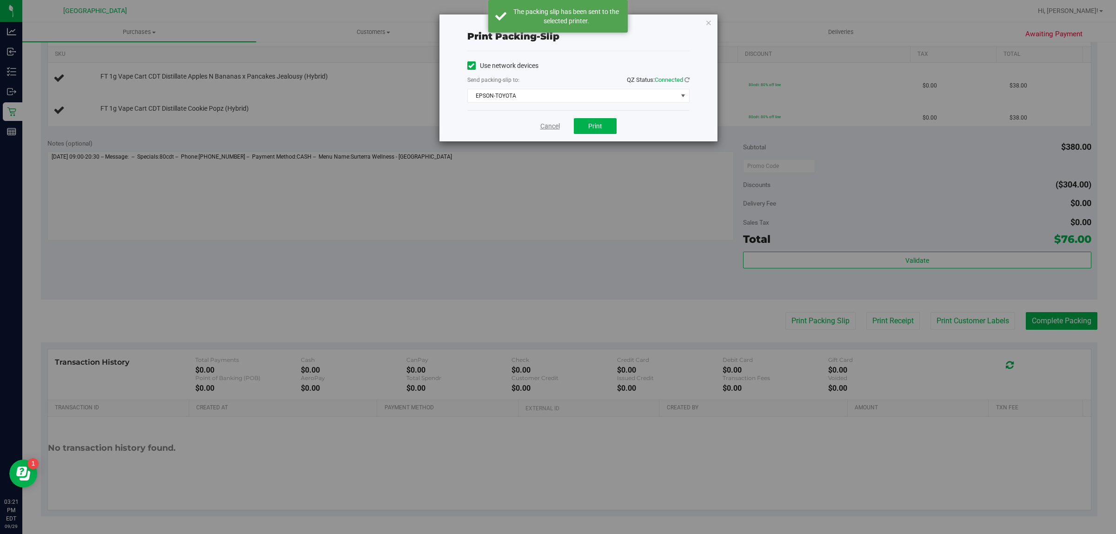
click at [556, 128] on link "Cancel" at bounding box center [550, 126] width 20 height 10
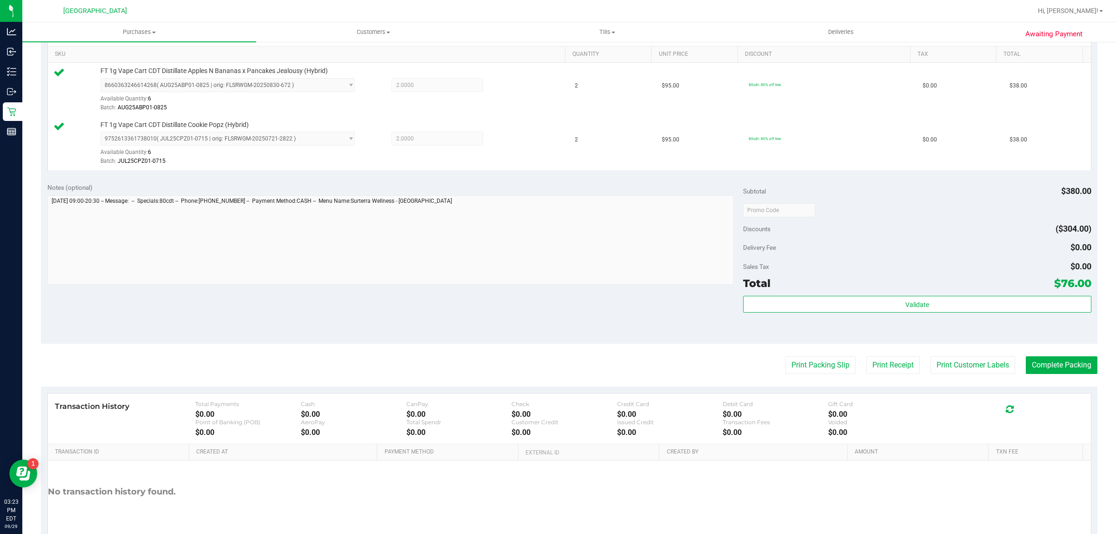
click at [829, 291] on div "Total $76.00" at bounding box center [917, 283] width 348 height 17
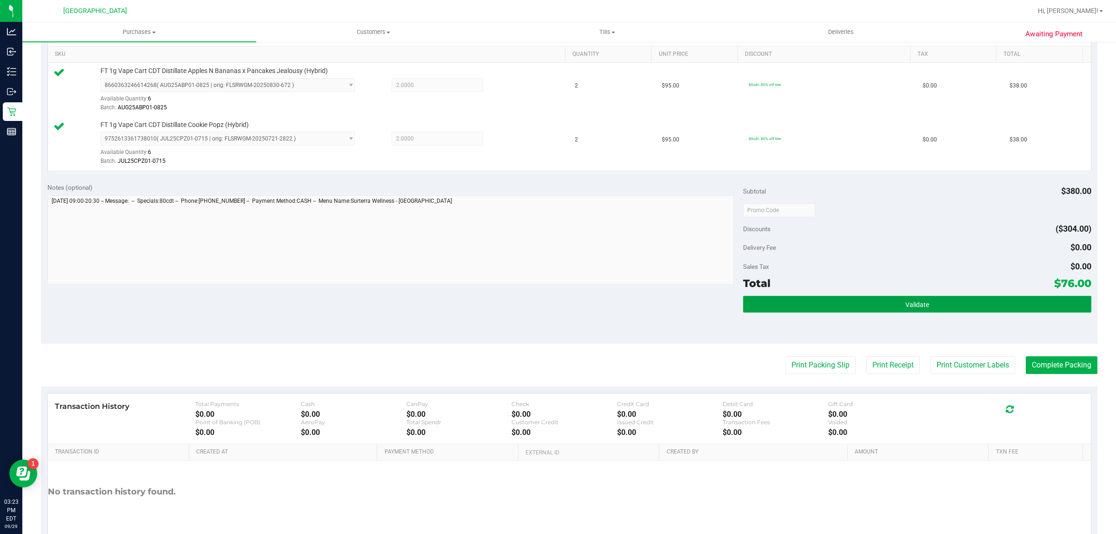
click at [828, 298] on button "Validate" at bounding box center [917, 304] width 348 height 17
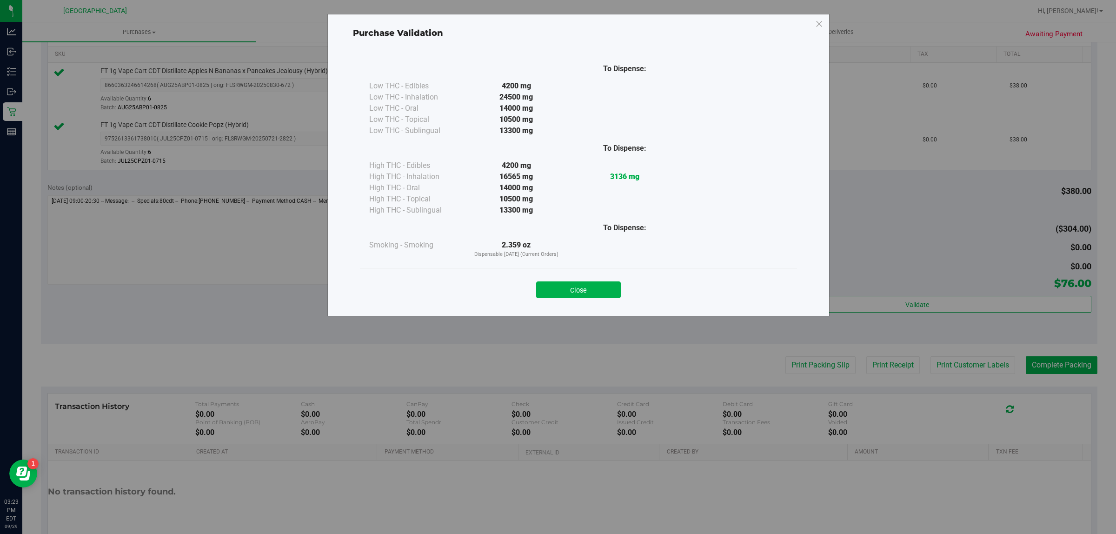
click at [565, 288] on button "Close" at bounding box center [578, 289] width 85 height 17
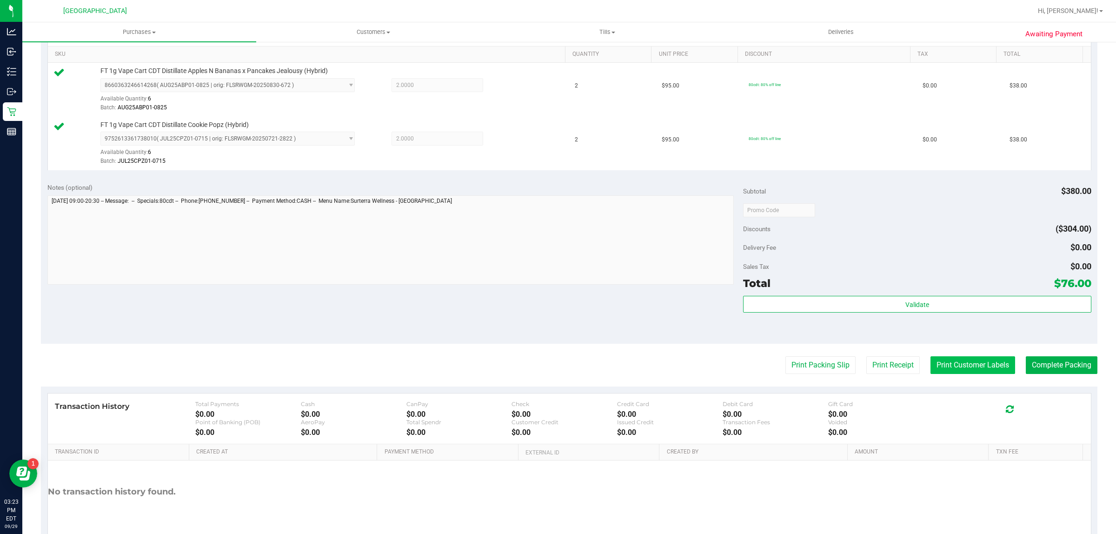
click at [936, 370] on button "Print Customer Labels" at bounding box center [972, 365] width 85 height 18
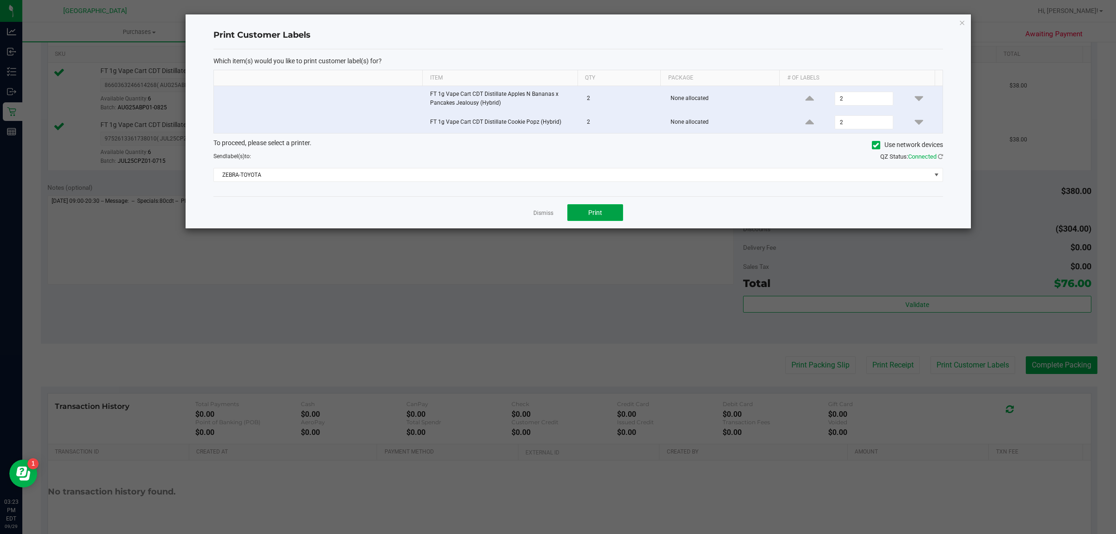
click at [589, 212] on span "Print" at bounding box center [595, 212] width 14 height 7
click at [959, 21] on icon "button" at bounding box center [962, 22] width 7 height 11
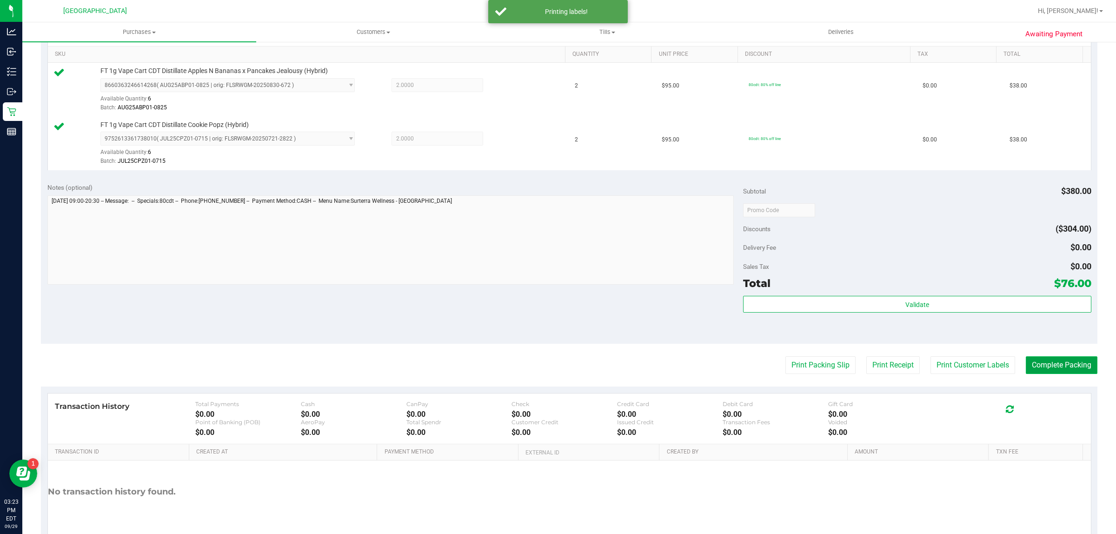
click at [1043, 368] on button "Complete Packing" at bounding box center [1062, 365] width 72 height 18
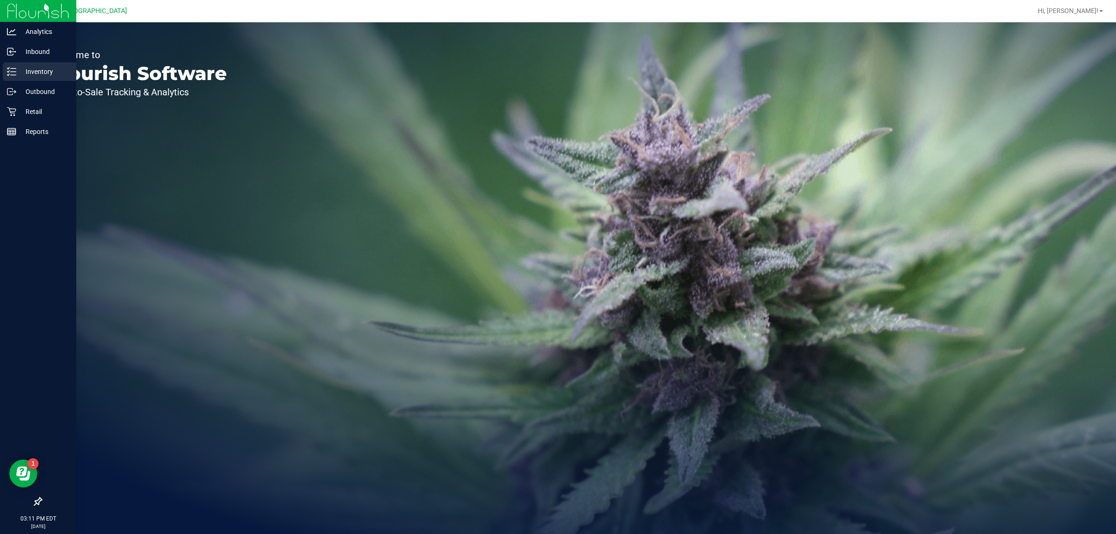
click at [20, 70] on p "Inventory" at bounding box center [44, 71] width 56 height 11
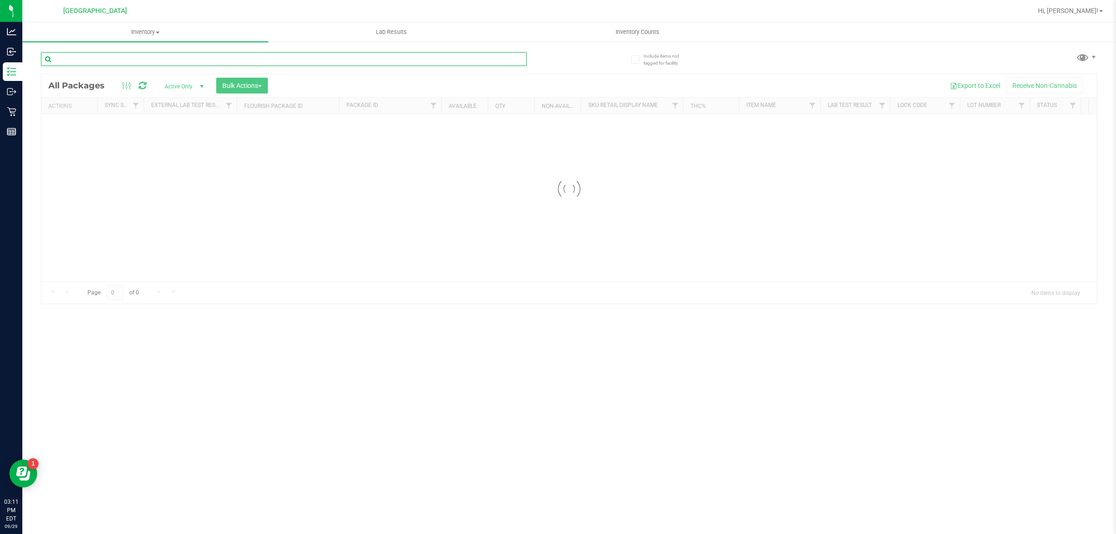
click at [175, 58] on input "text" at bounding box center [284, 59] width 486 height 14
paste input "FT 1g Vape Cart CDT Distillate Don Dada (Hybrid)"
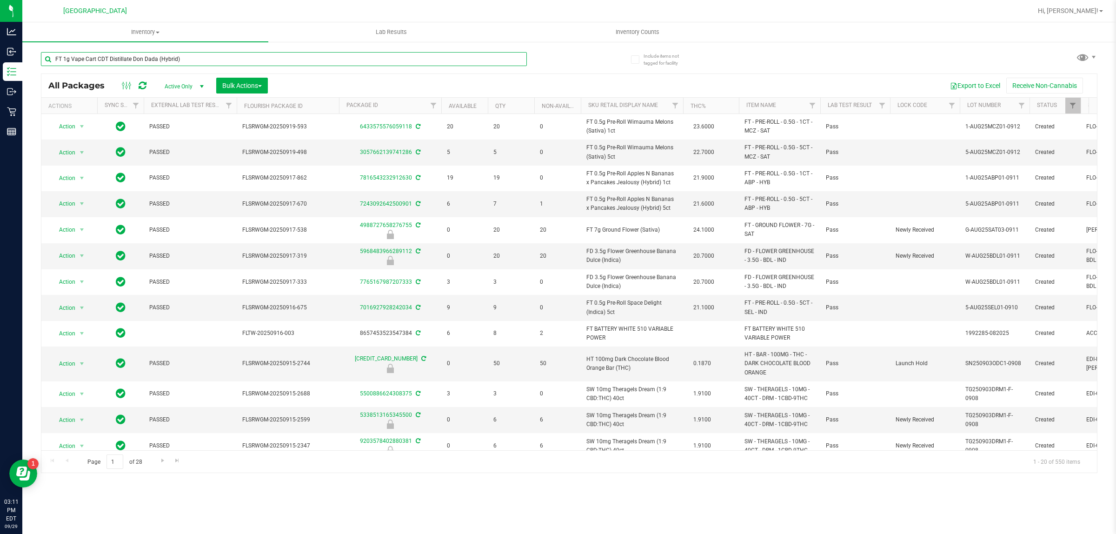
type input "FT 1g Vape Cart CDT Distillate Don Dada (Hybrid)"
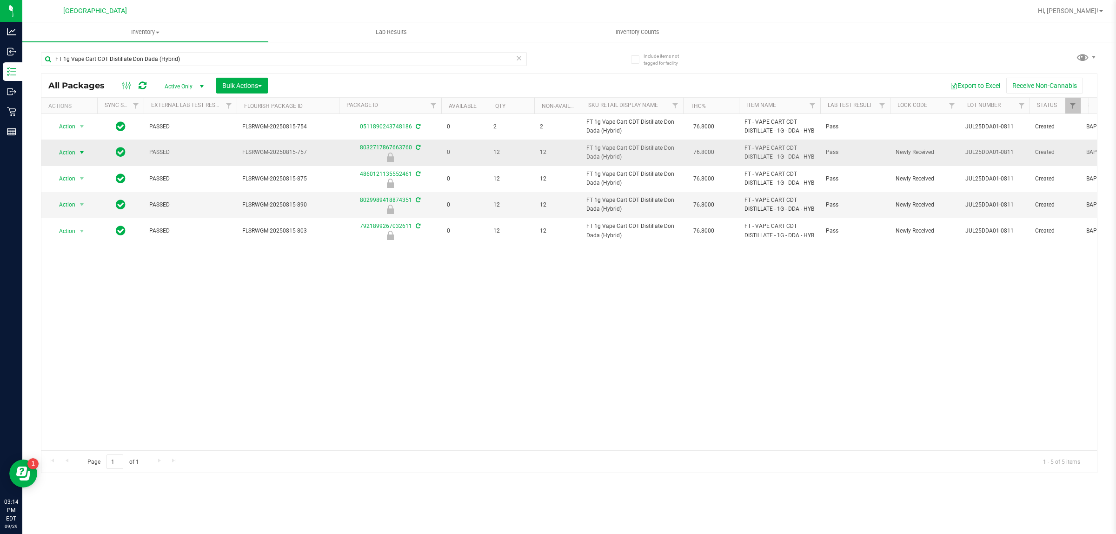
click at [70, 159] on span "Action" at bounding box center [63, 152] width 25 height 13
click at [100, 270] on li "Unlock package" at bounding box center [81, 277] width 60 height 14
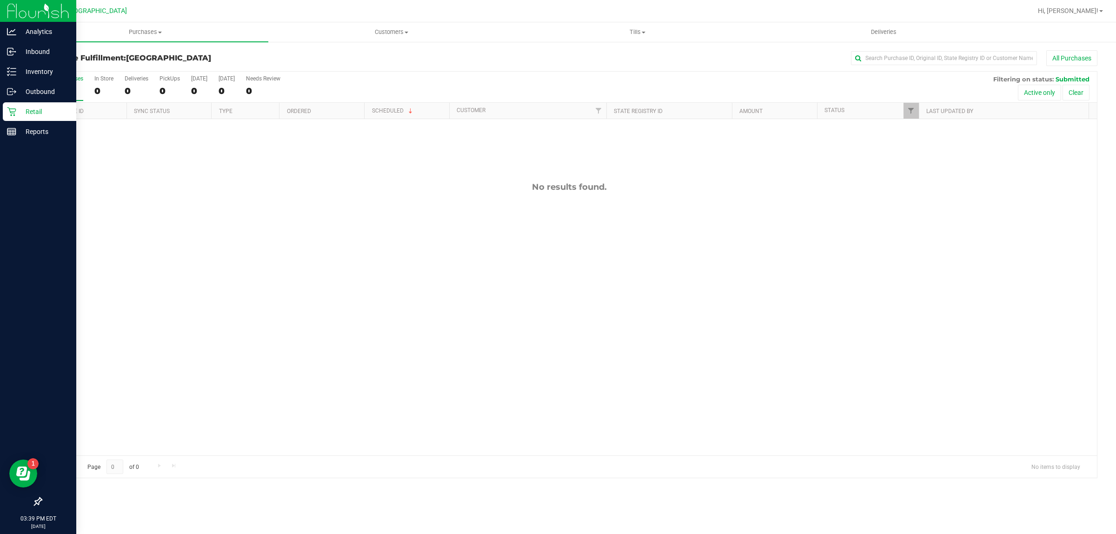
click at [46, 113] on p "Retail" at bounding box center [44, 111] width 56 height 11
